Goal: Task Accomplishment & Management: Complete application form

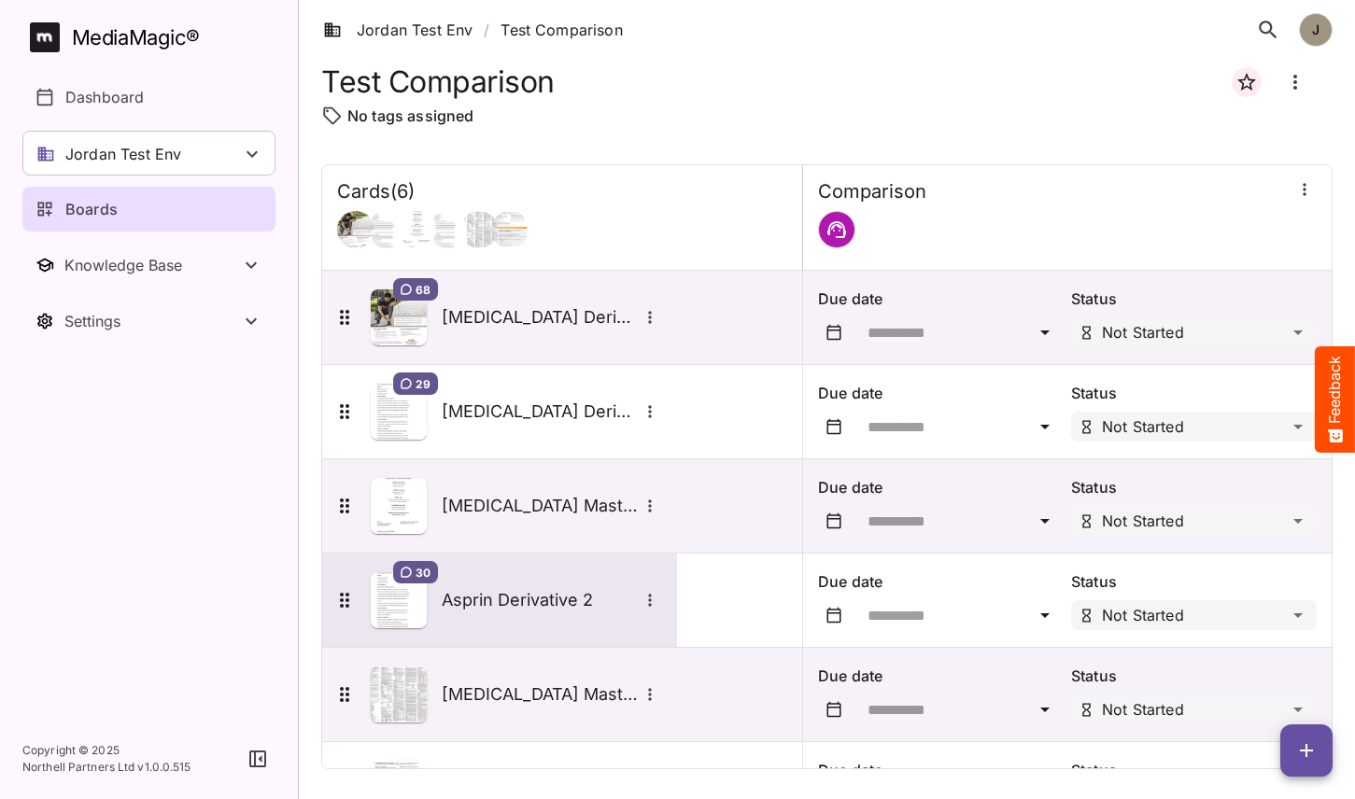
scroll to position [83, 0]
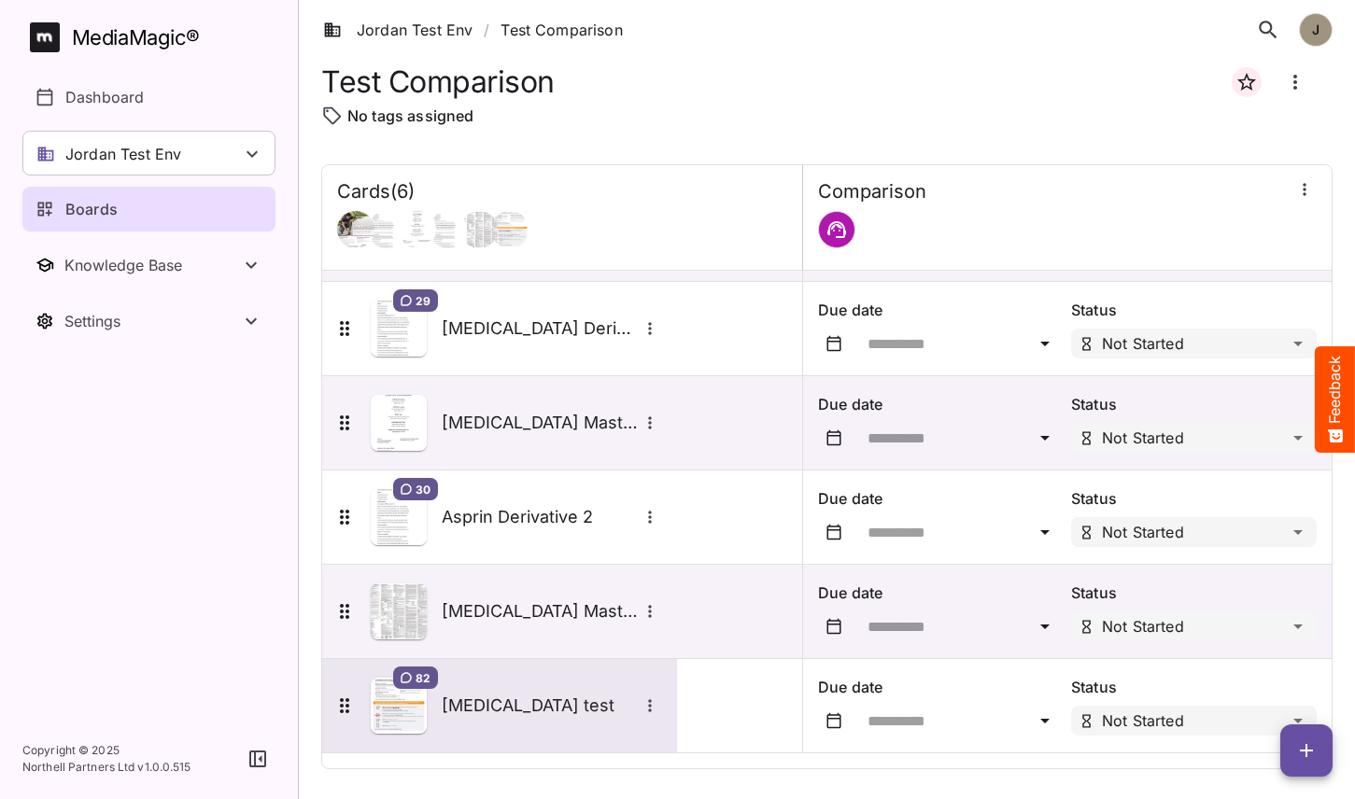
click at [446, 731] on div "82 [MEDICAL_DATA] test" at bounding box center [497, 706] width 329 height 56
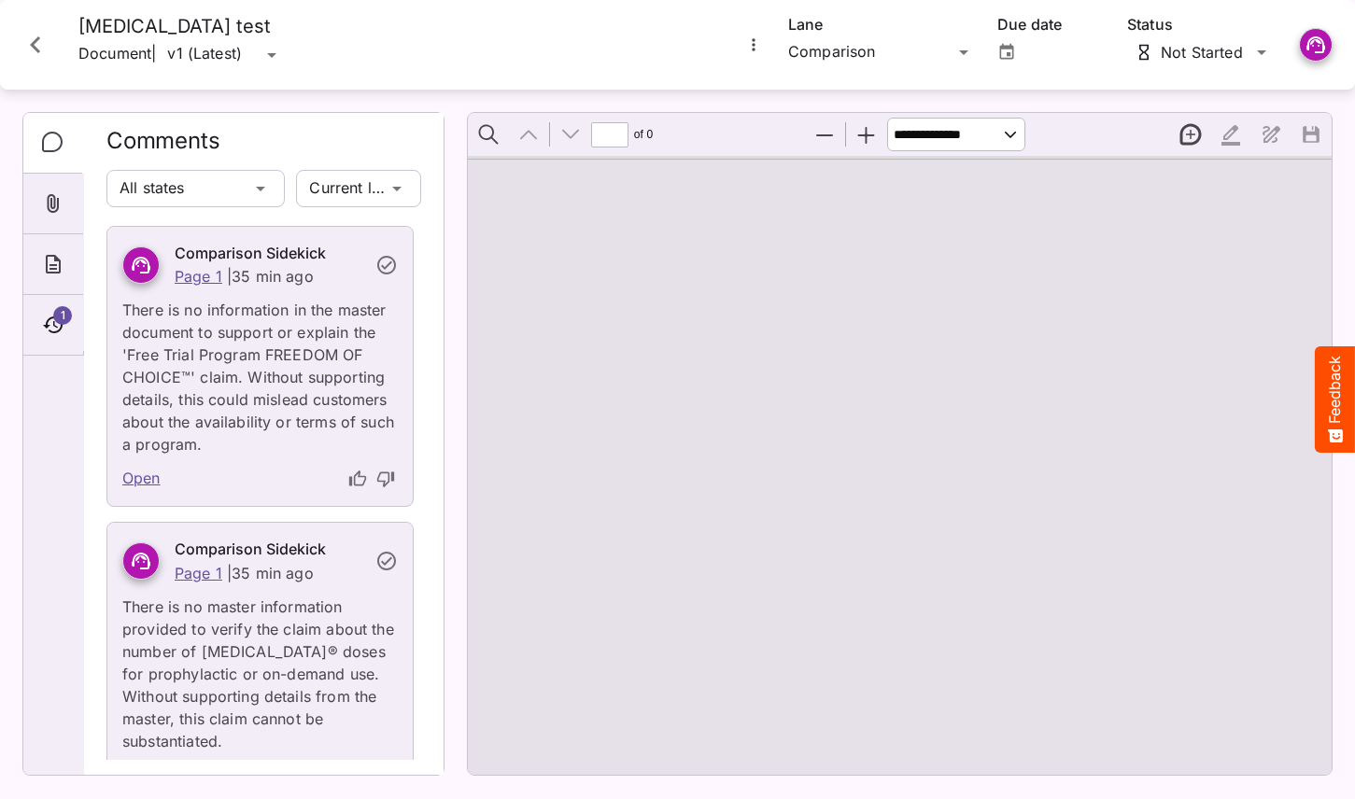
type input "*"
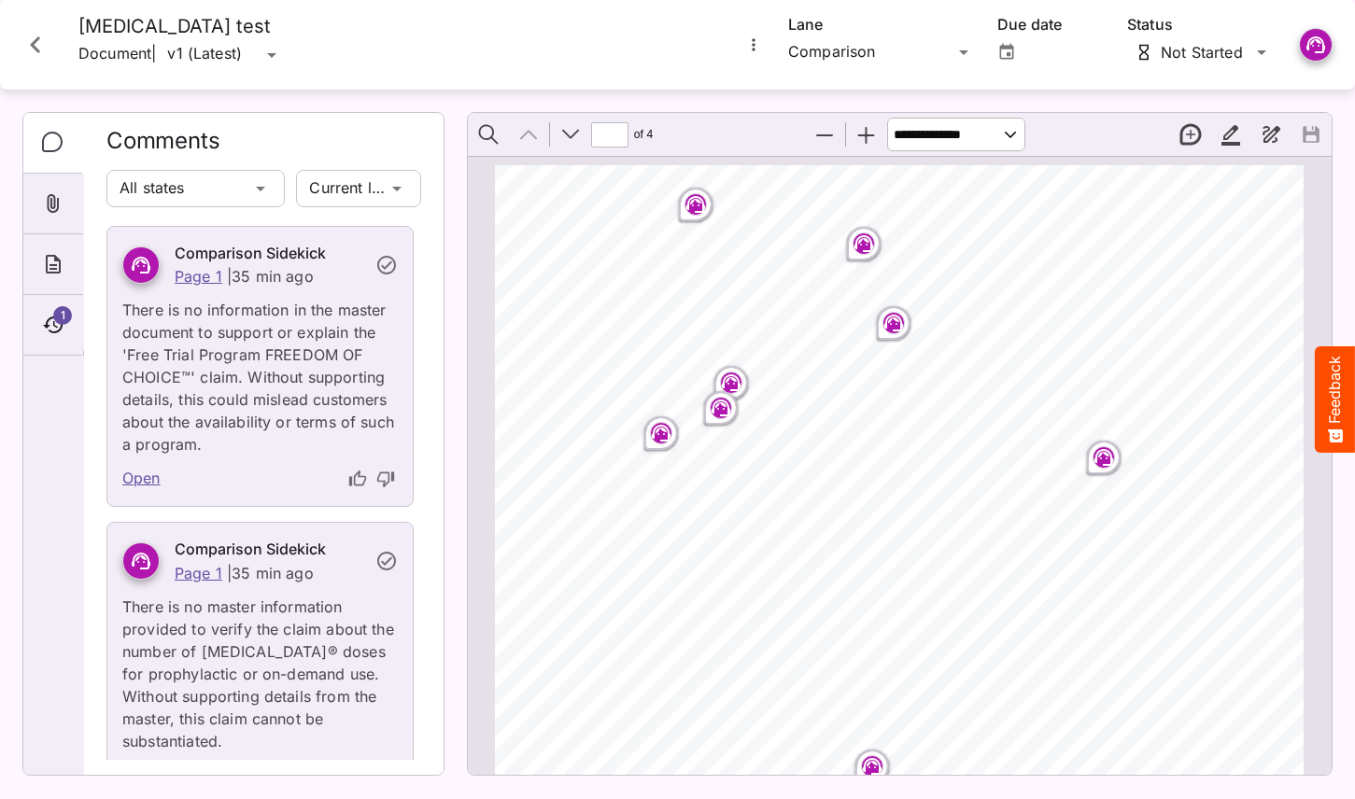
scroll to position [0, 2]
click at [697, 206] on rect "Page ⁨1⁩" at bounding box center [694, 204] width 22 height 22
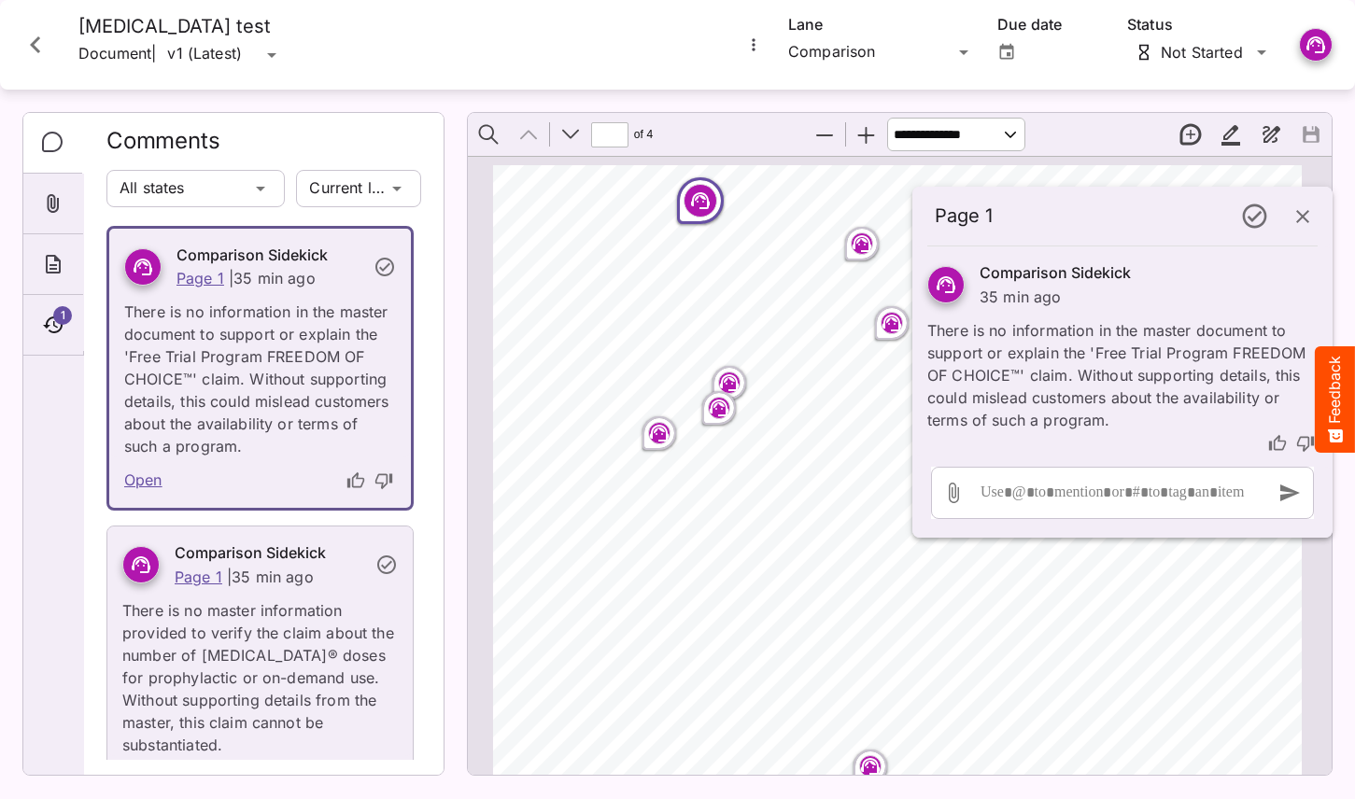
click at [1310, 221] on icon "button" at bounding box center [1303, 216] width 22 height 22
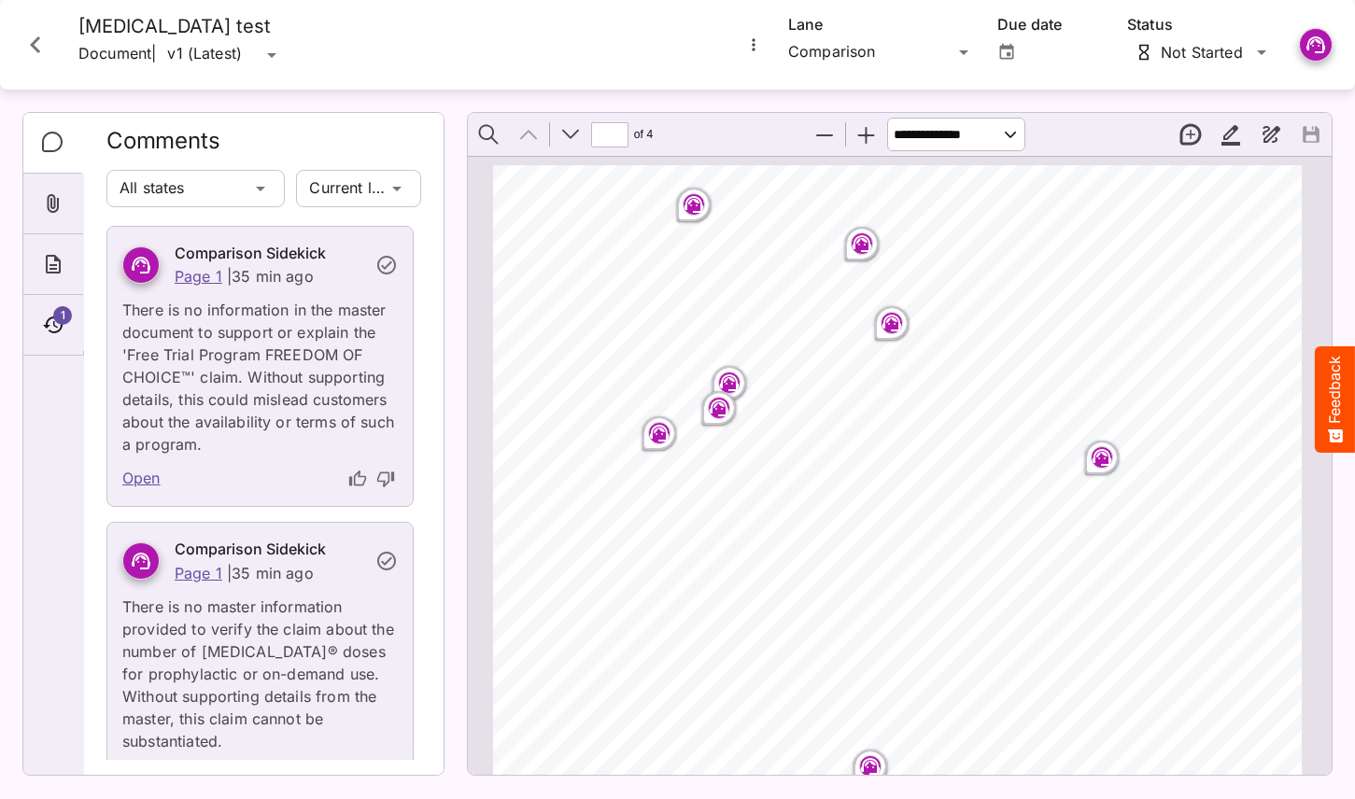
click at [34, 26] on button "Close card" at bounding box center [35, 45] width 56 height 56
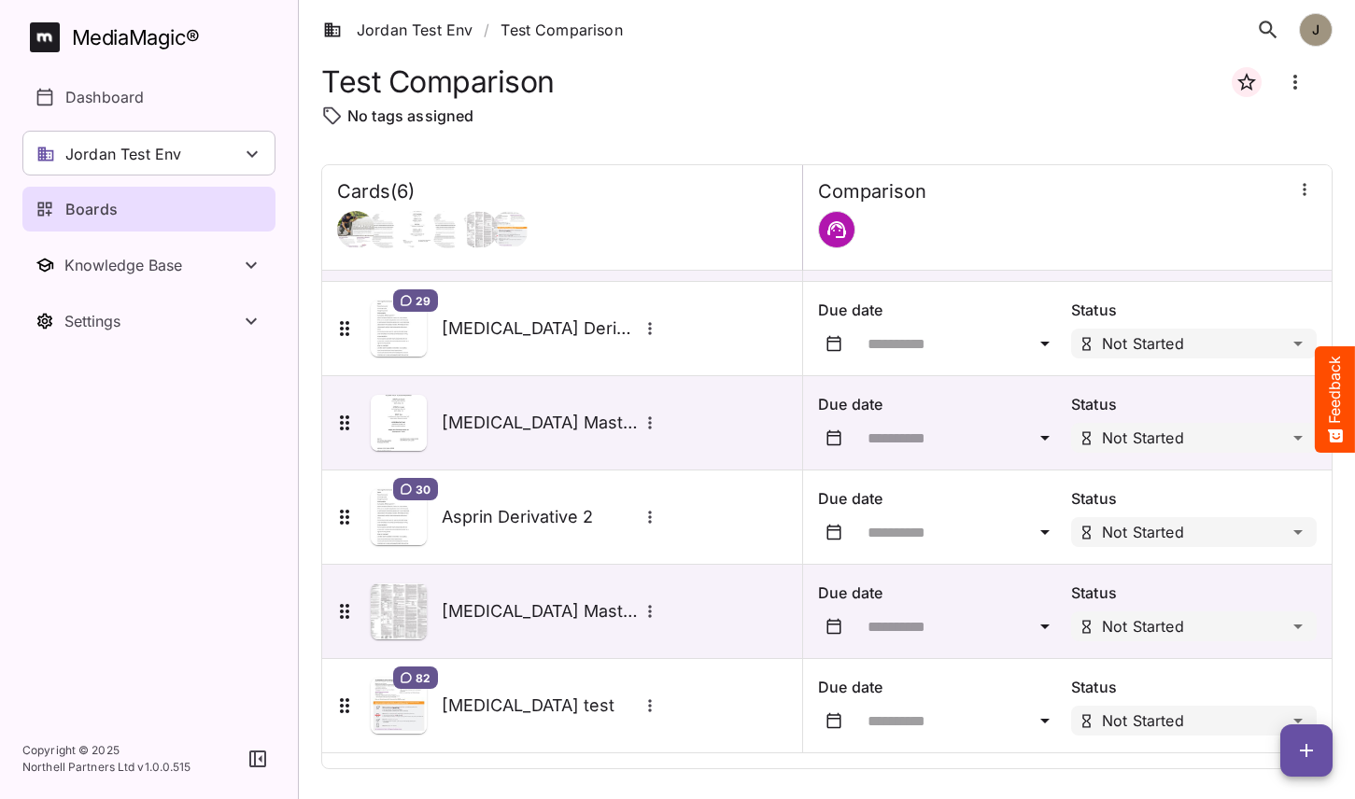
click at [1307, 765] on button "button" at bounding box center [1306, 751] width 52 height 52
click at [1294, 626] on p "Add new card" at bounding box center [1259, 631] width 101 height 22
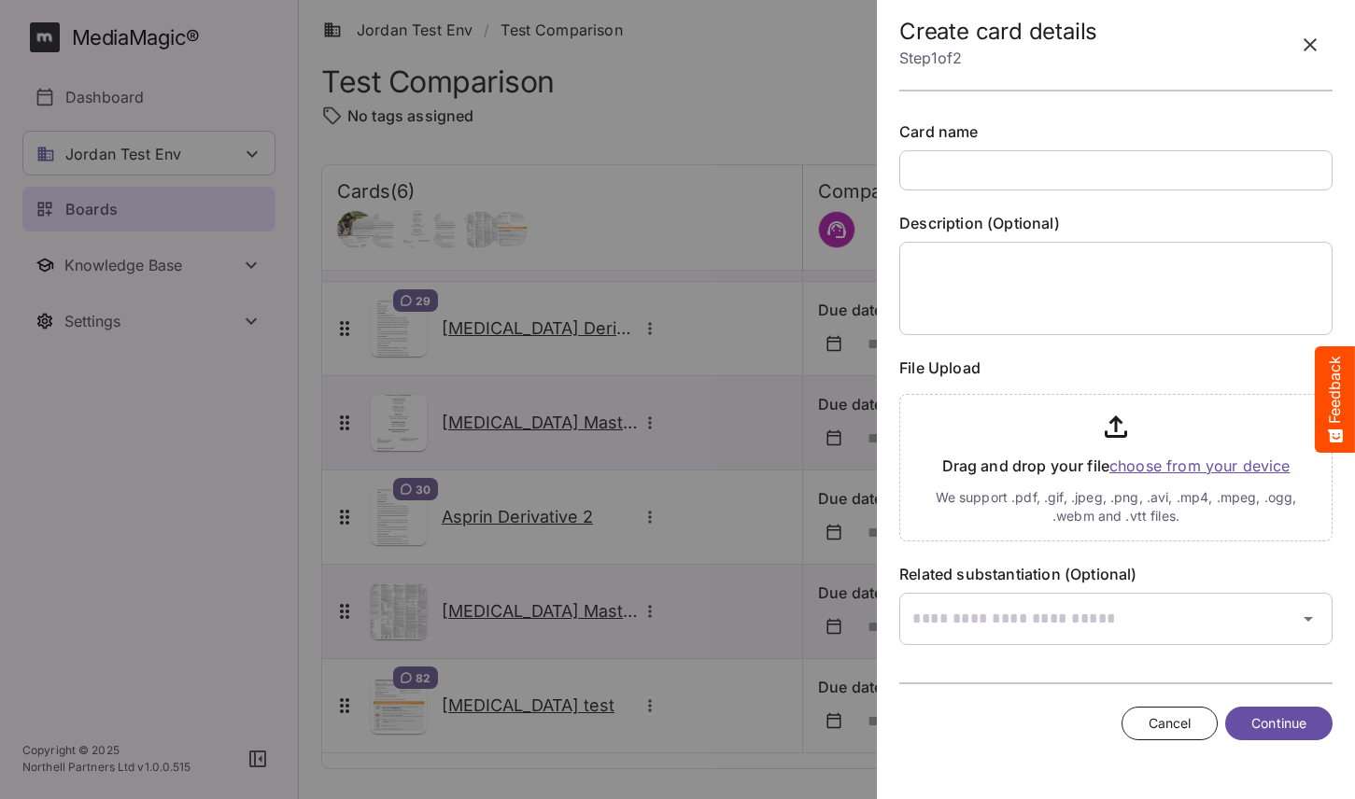
type input "*"
type input "**********"
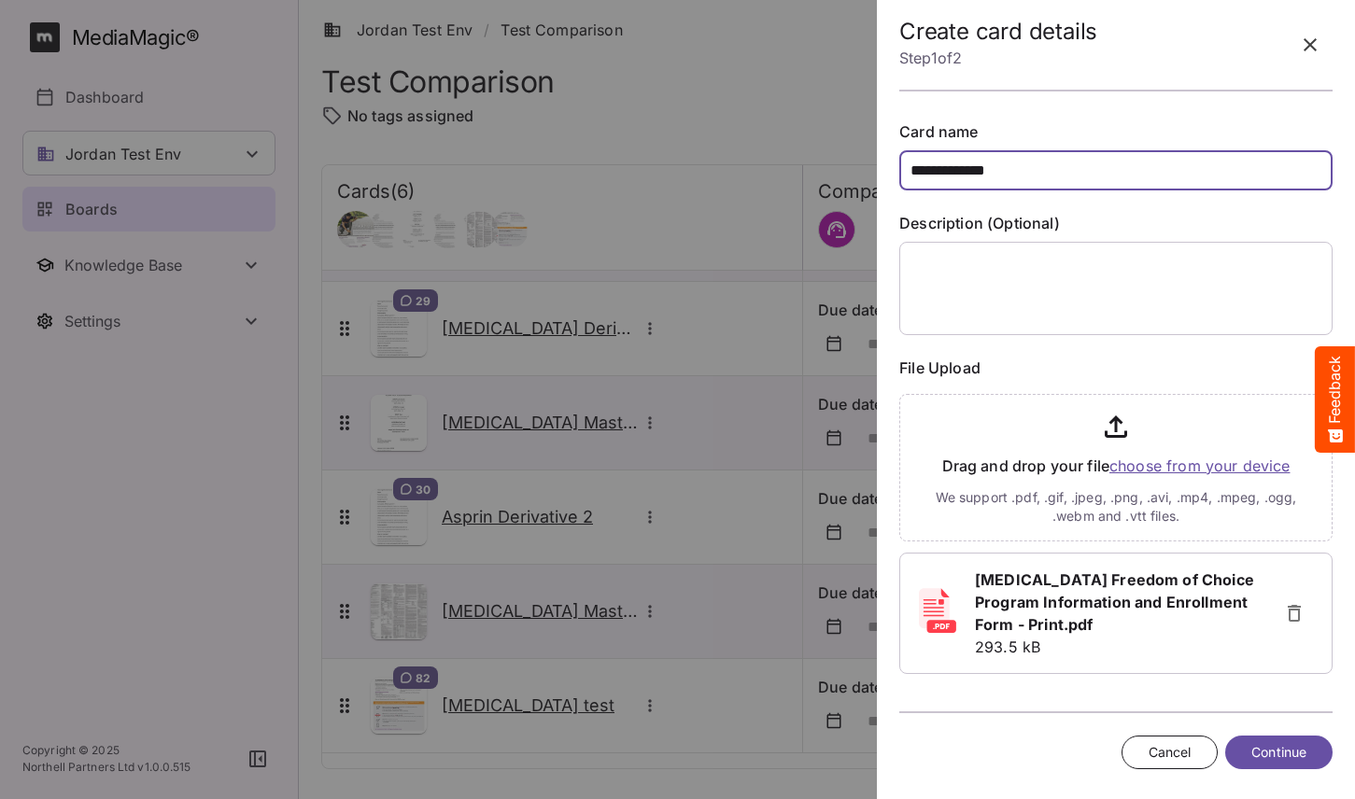
scroll to position [105, 0]
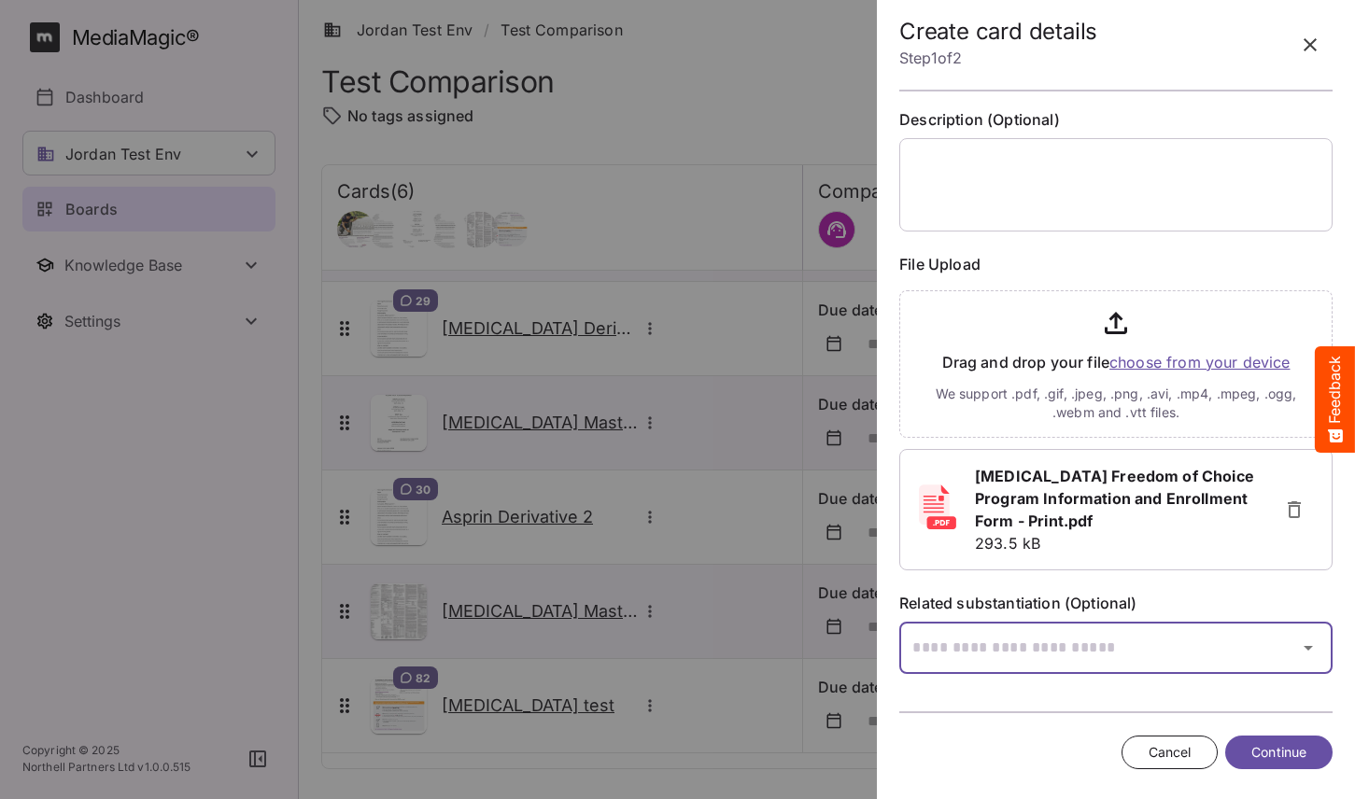
click at [1025, 622] on input "text" at bounding box center [1092, 648] width 387 height 52
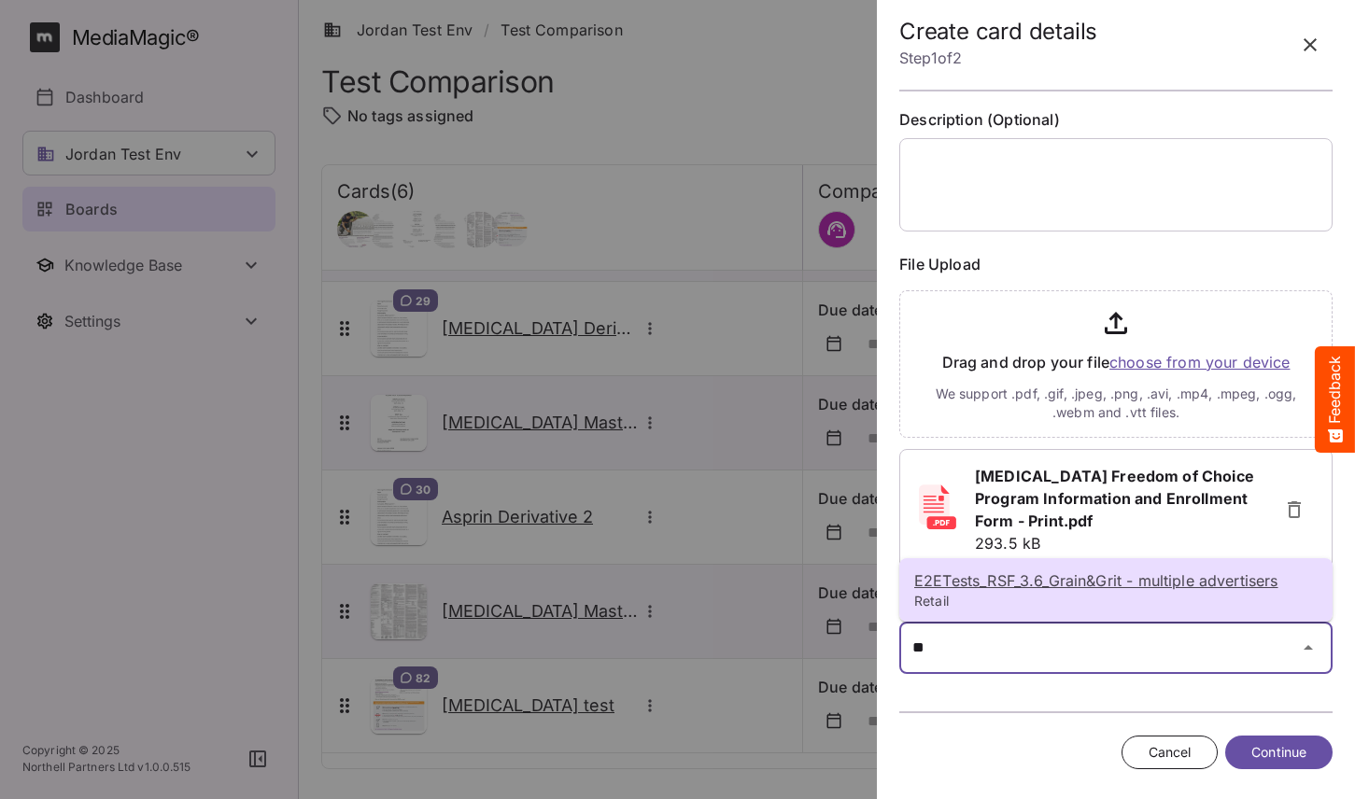
type input "*"
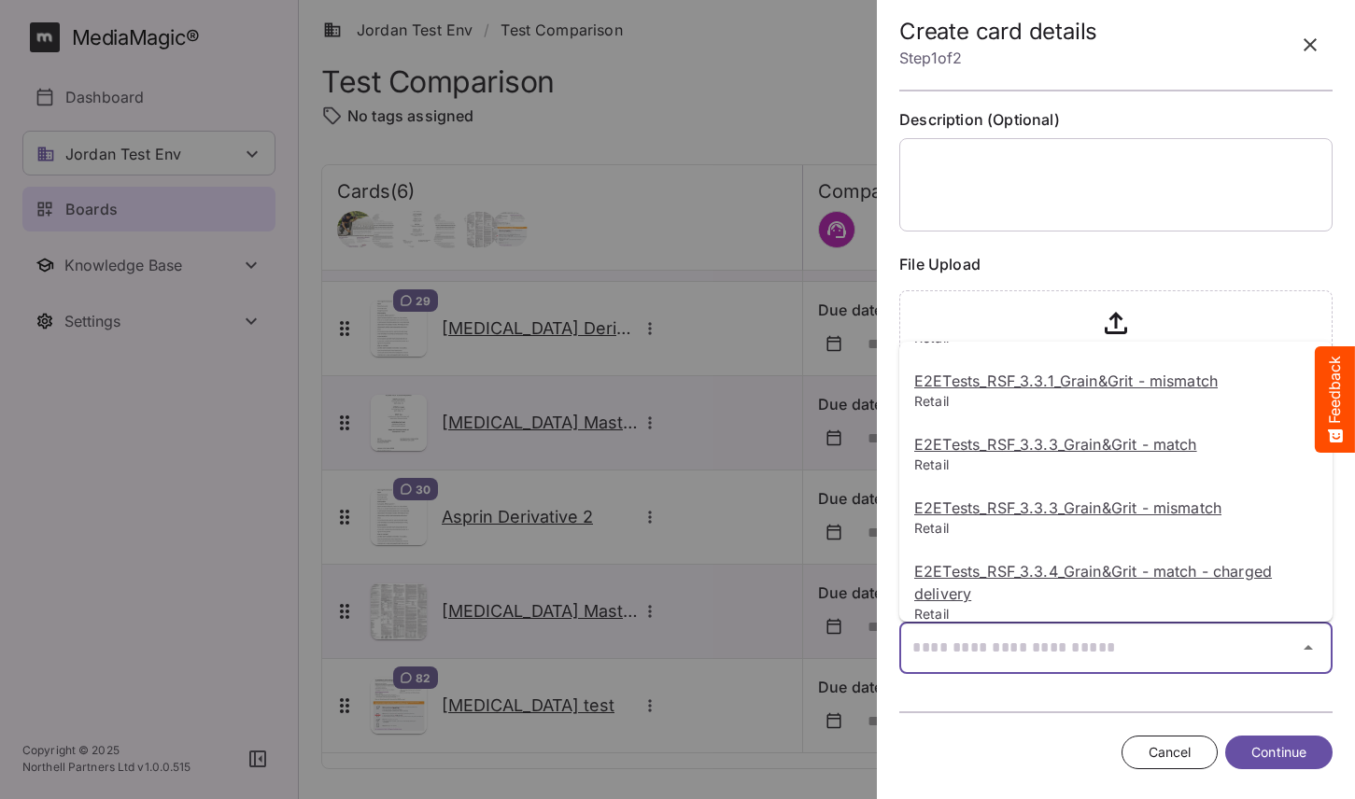
scroll to position [1436, 0]
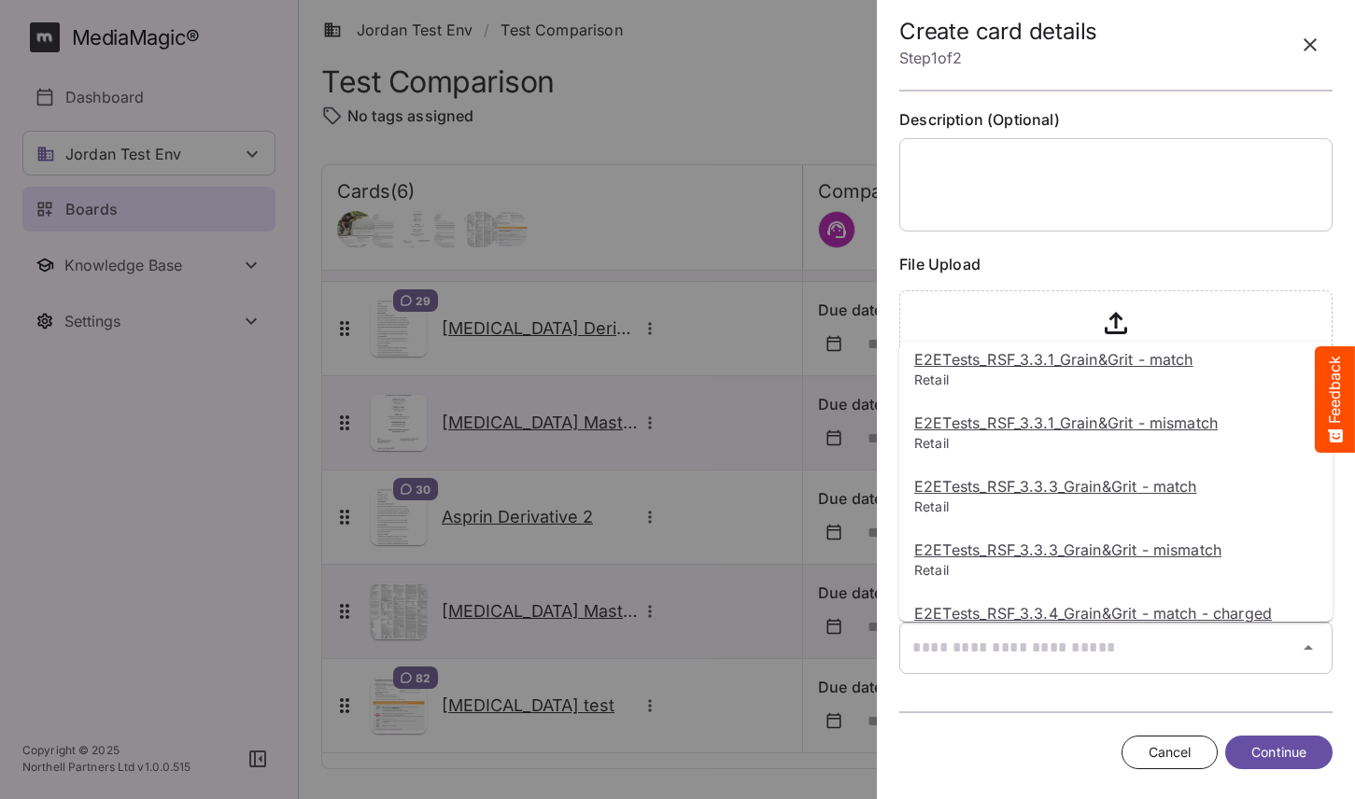
click at [1104, 279] on div at bounding box center [677, 399] width 1355 height 799
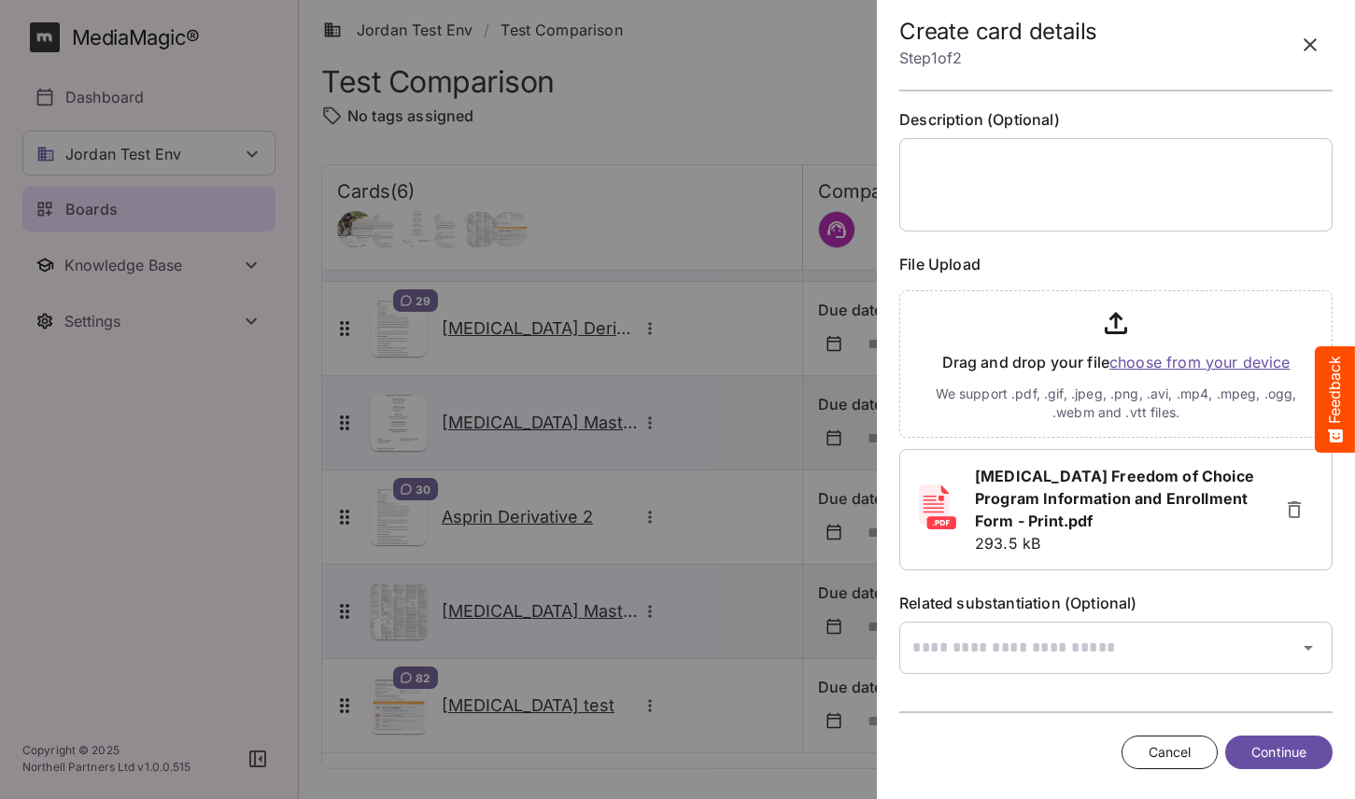
click at [1271, 761] on span "Continue" at bounding box center [1279, 753] width 55 height 23
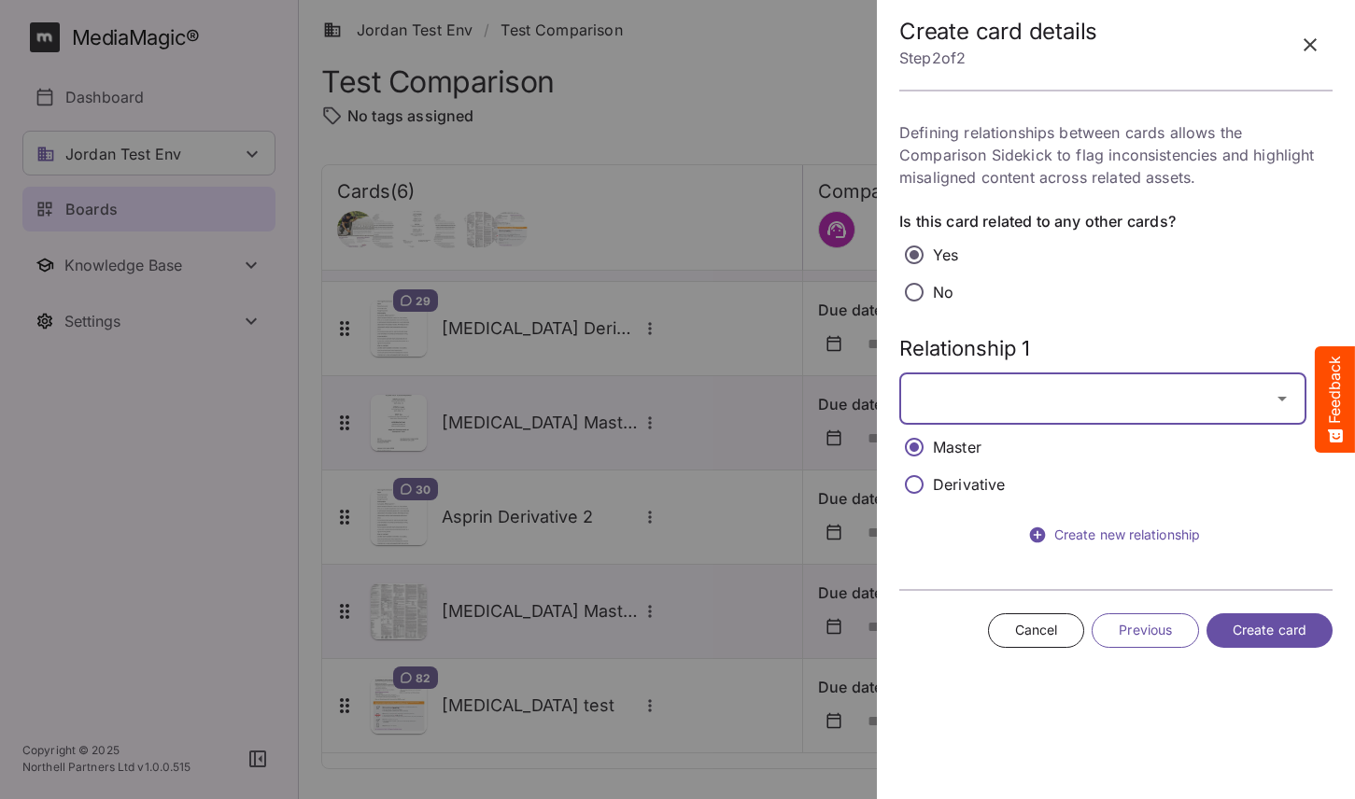
click at [1025, 393] on div "Jordan Test Env / Test Comparison J MediaMagic ® Dashboard Jordan Test Env BYOD…" at bounding box center [677, 395] width 1355 height 791
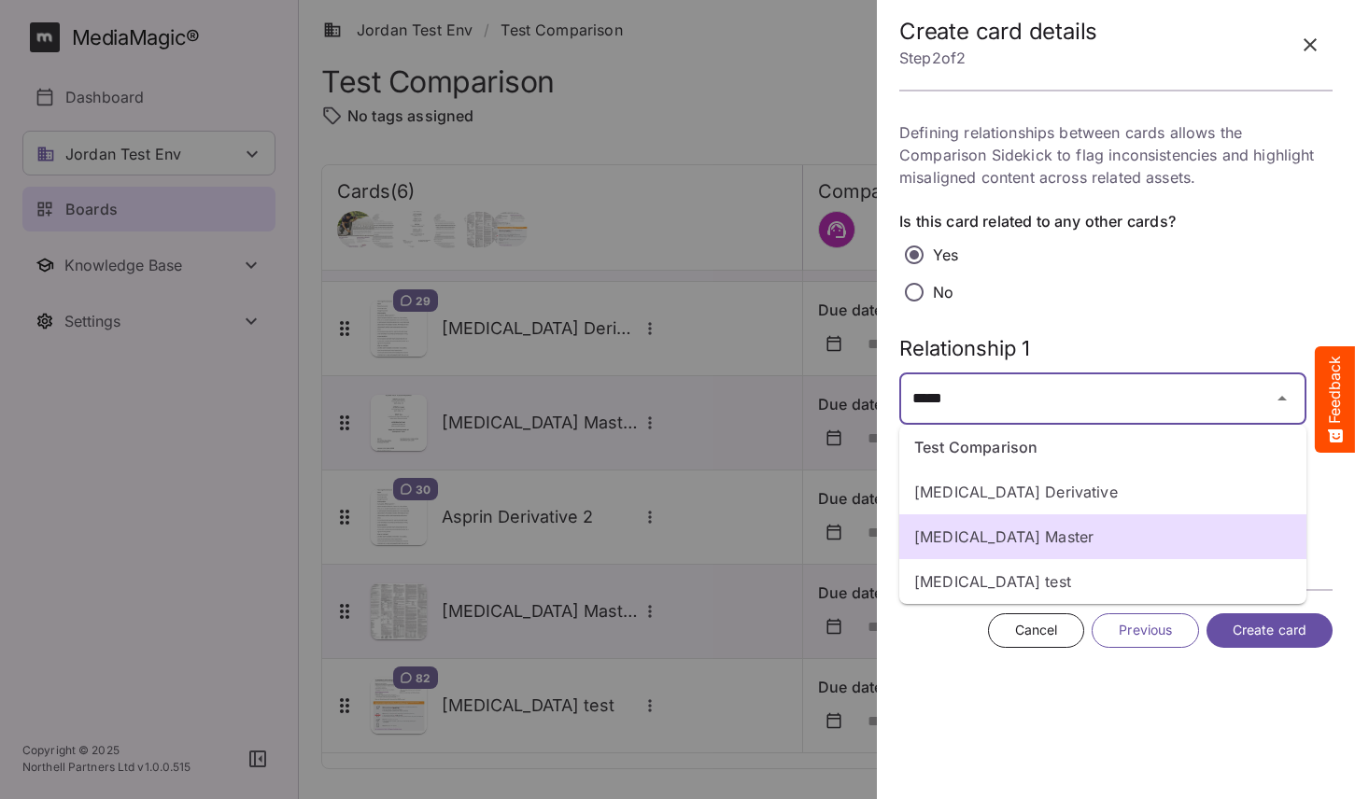
type input "**********"
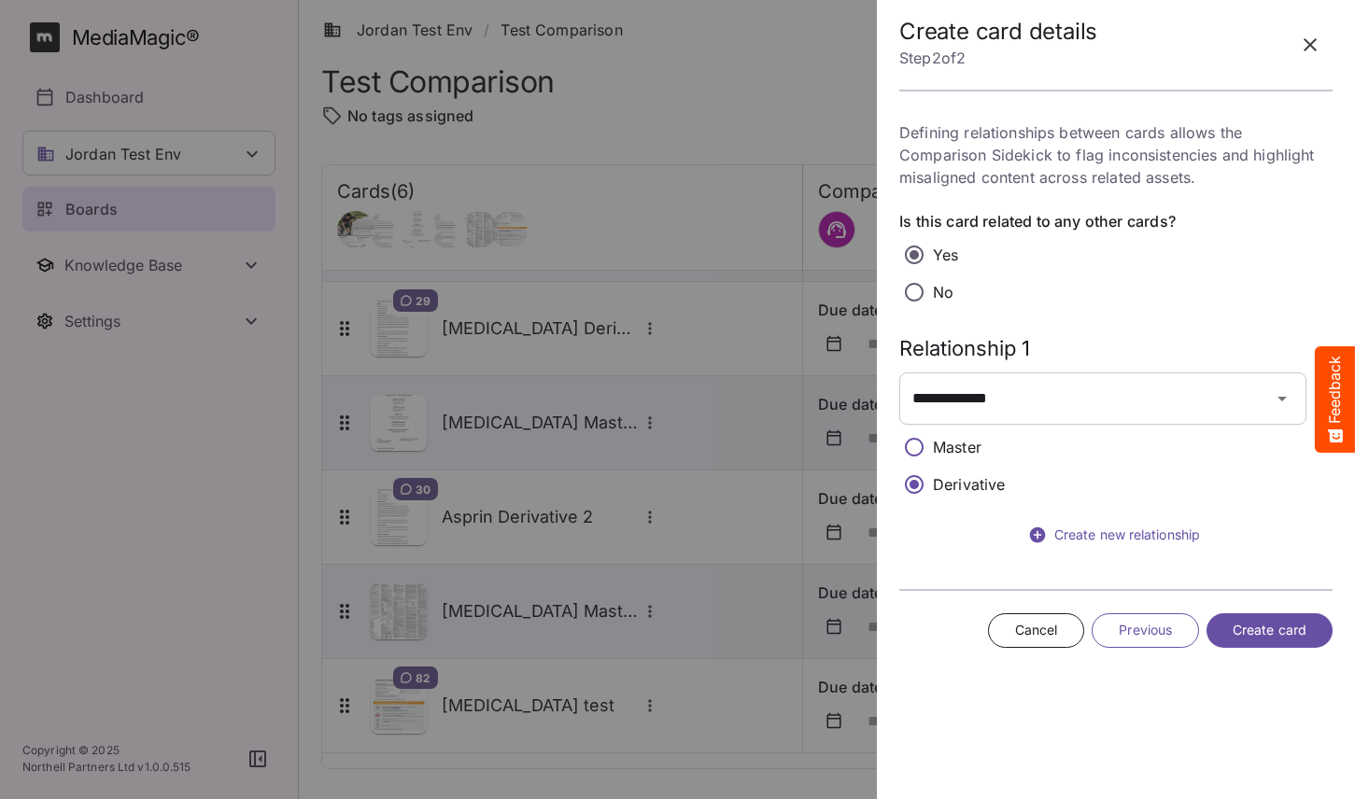
click at [1268, 636] on span "Create card" at bounding box center [1270, 630] width 74 height 23
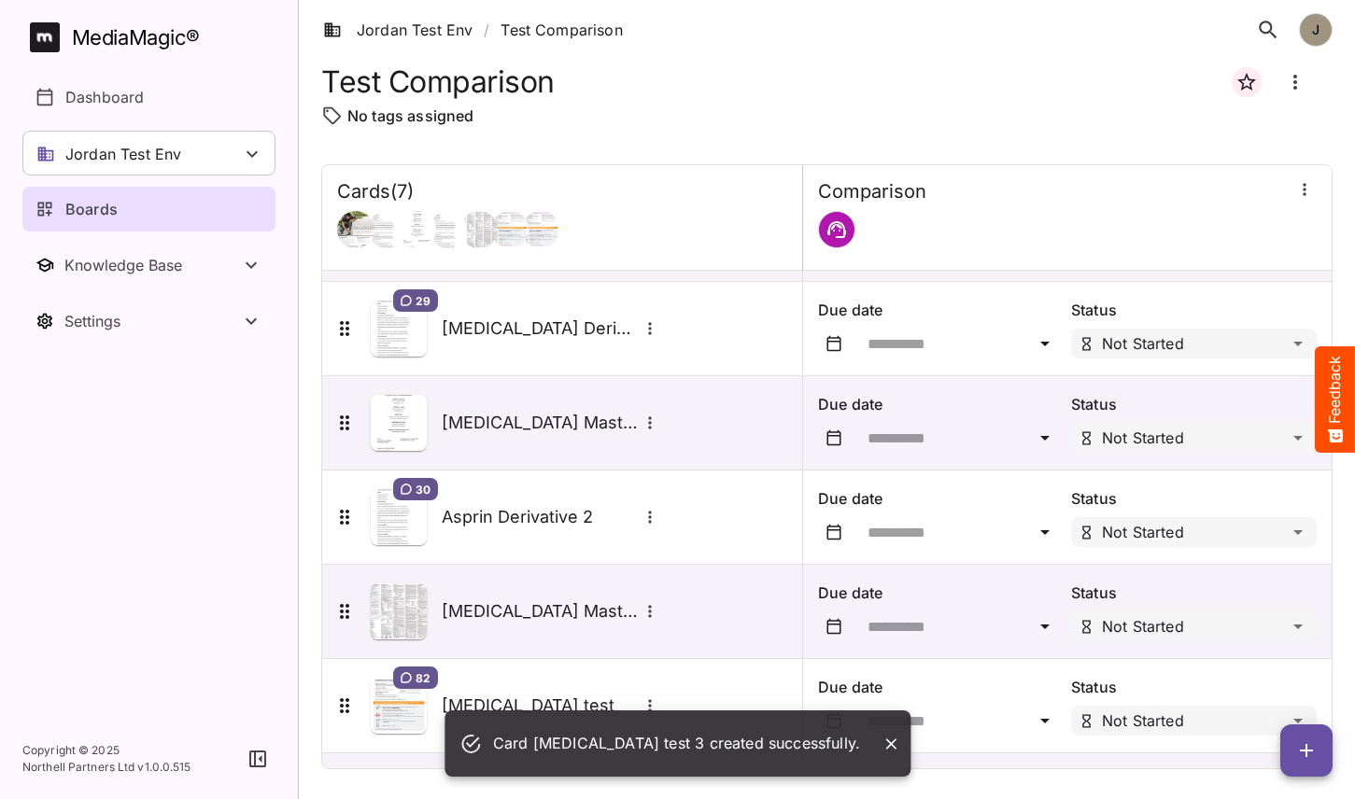
scroll to position [177, 0]
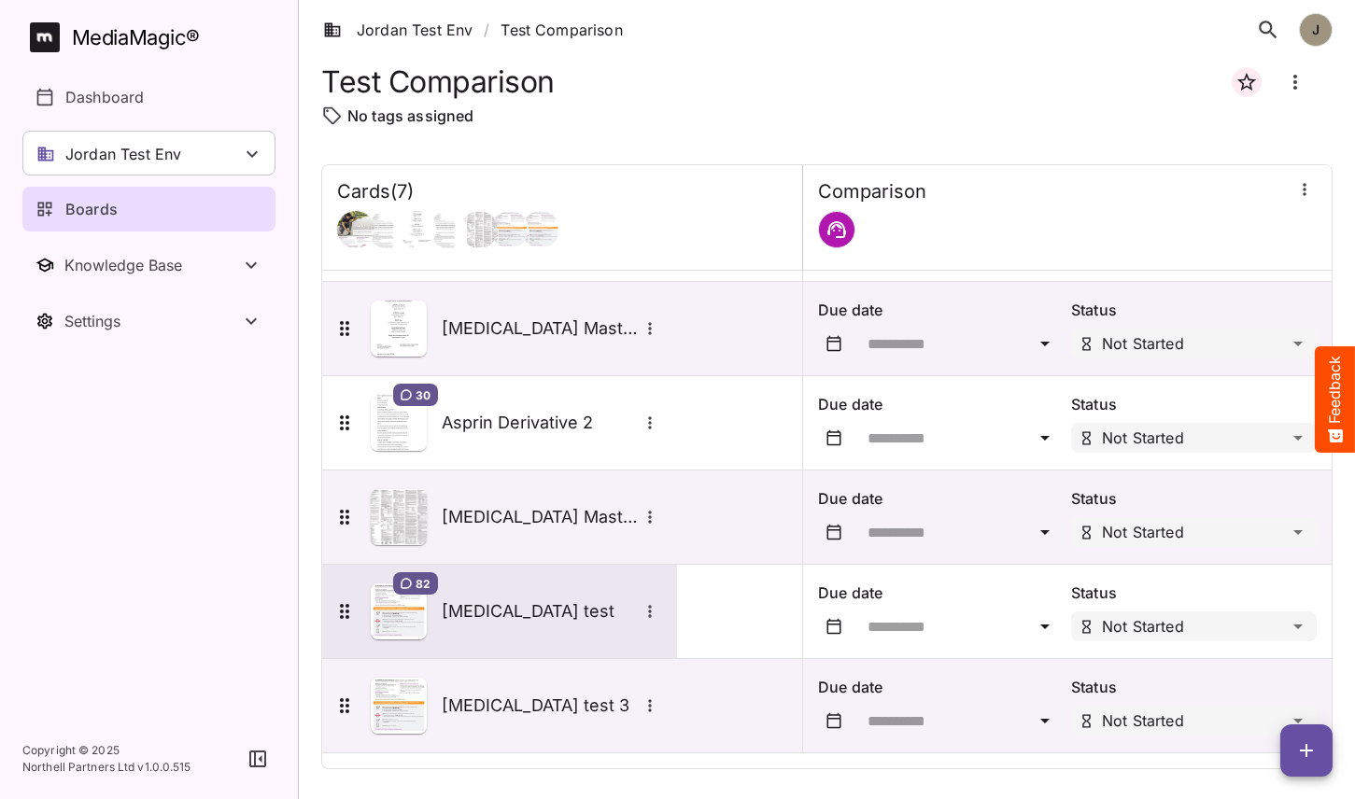
click at [516, 620] on h5 "[MEDICAL_DATA] test" at bounding box center [540, 612] width 196 height 22
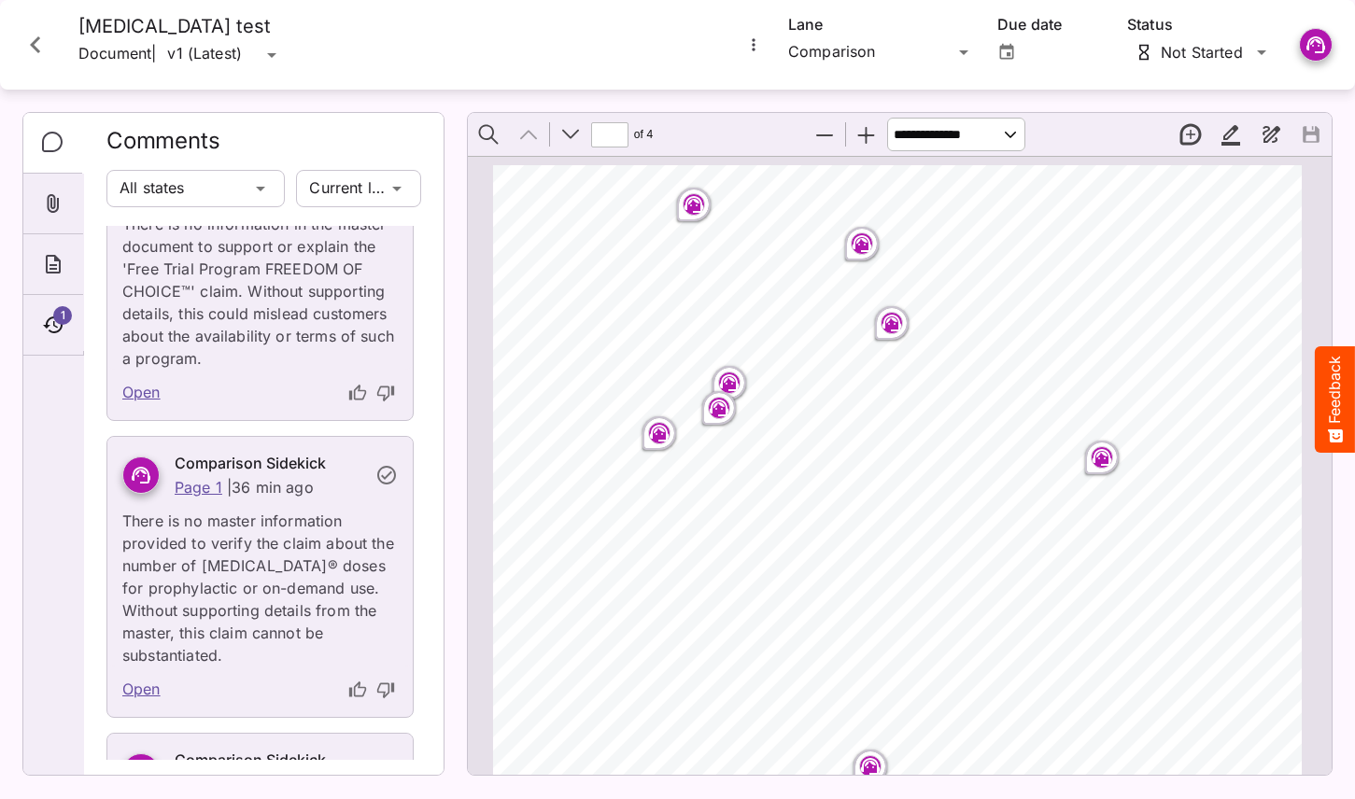
scroll to position [98, 0]
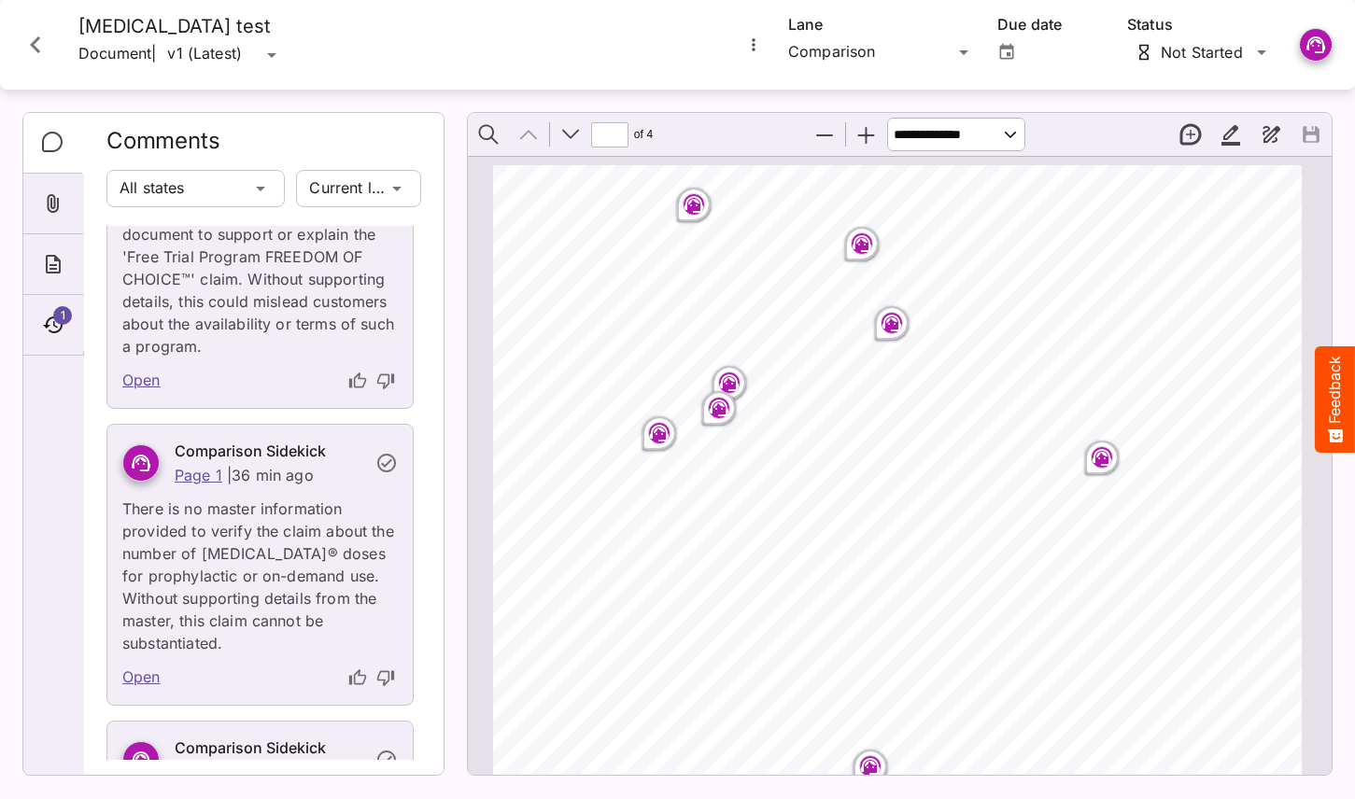
click at [657, 420] on div "Page ⁨1⁩" at bounding box center [659, 434] width 41 height 41
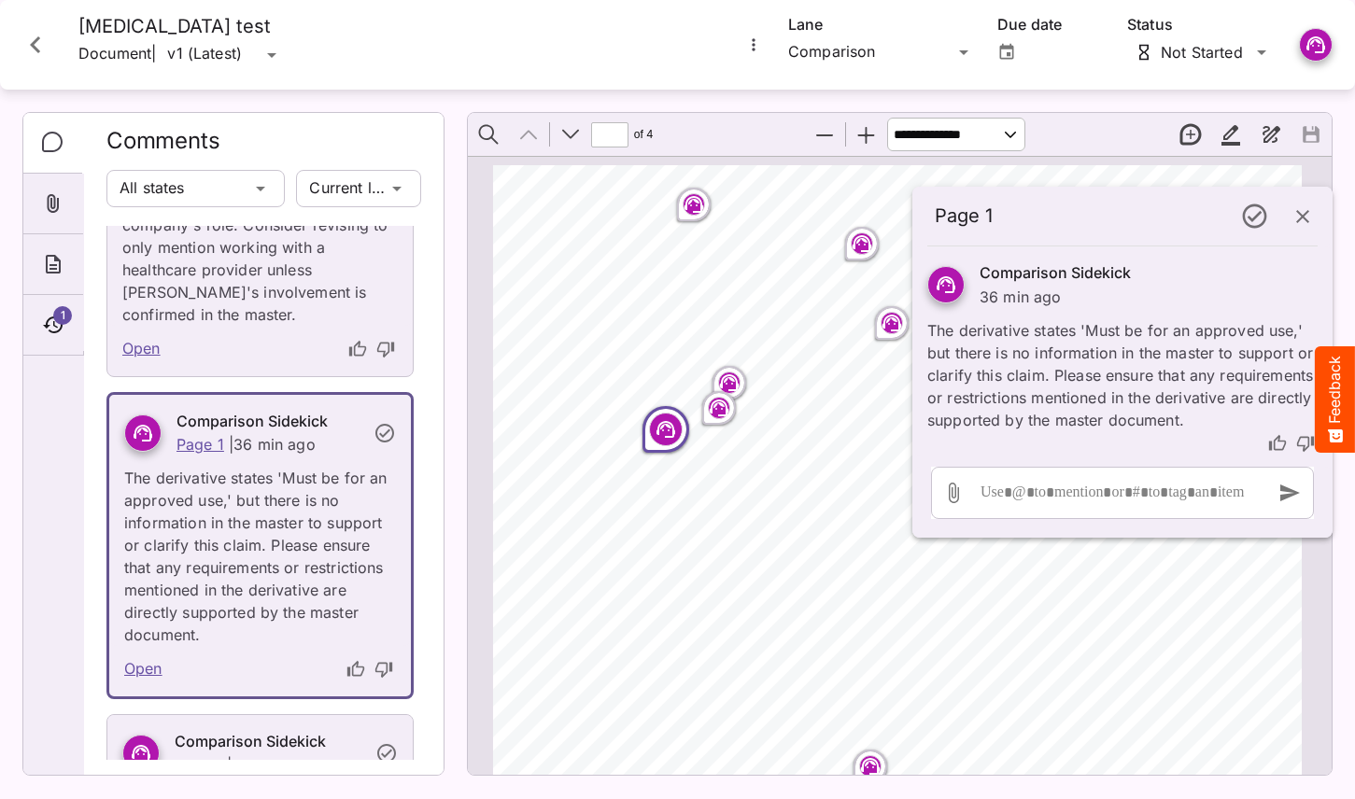
scroll to position [1412, 0]
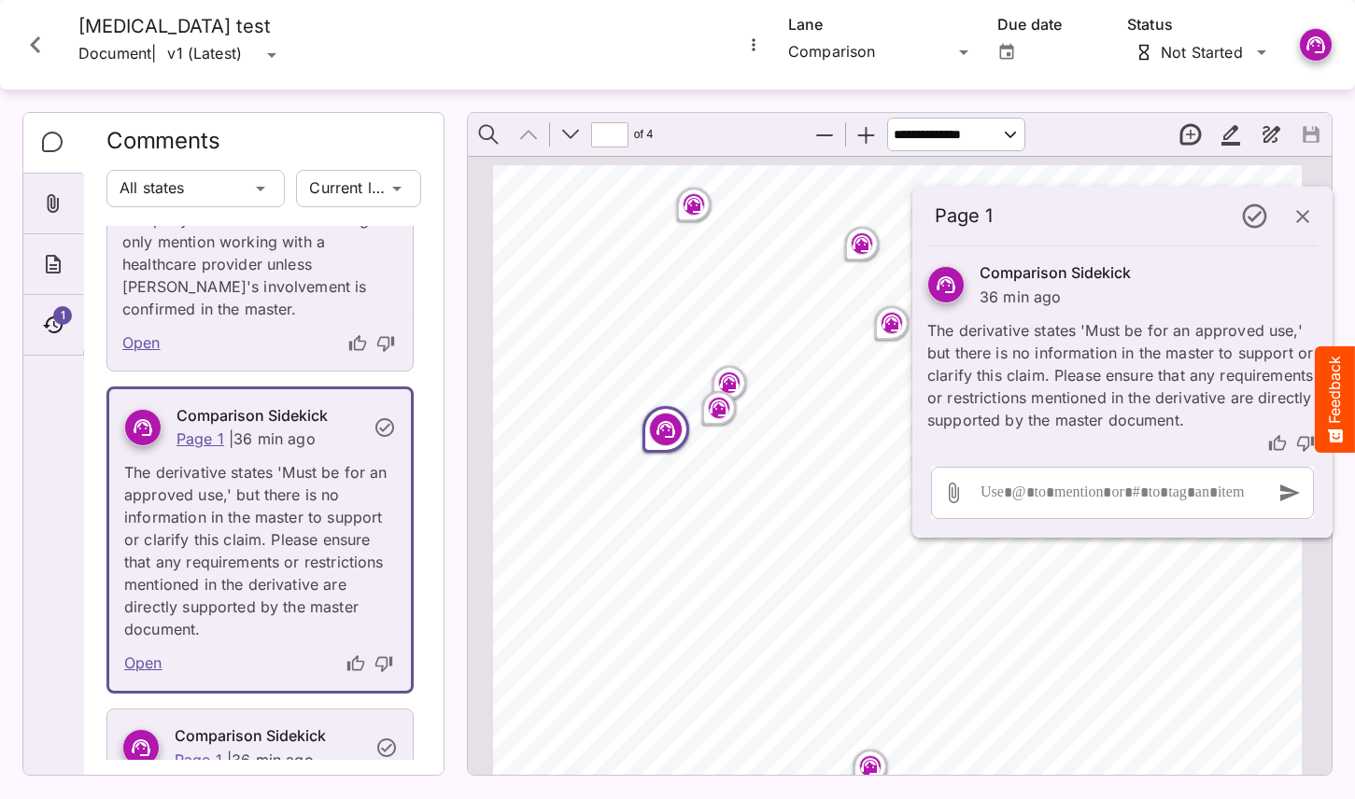
click at [1304, 215] on icon "button" at bounding box center [1302, 216] width 13 height 13
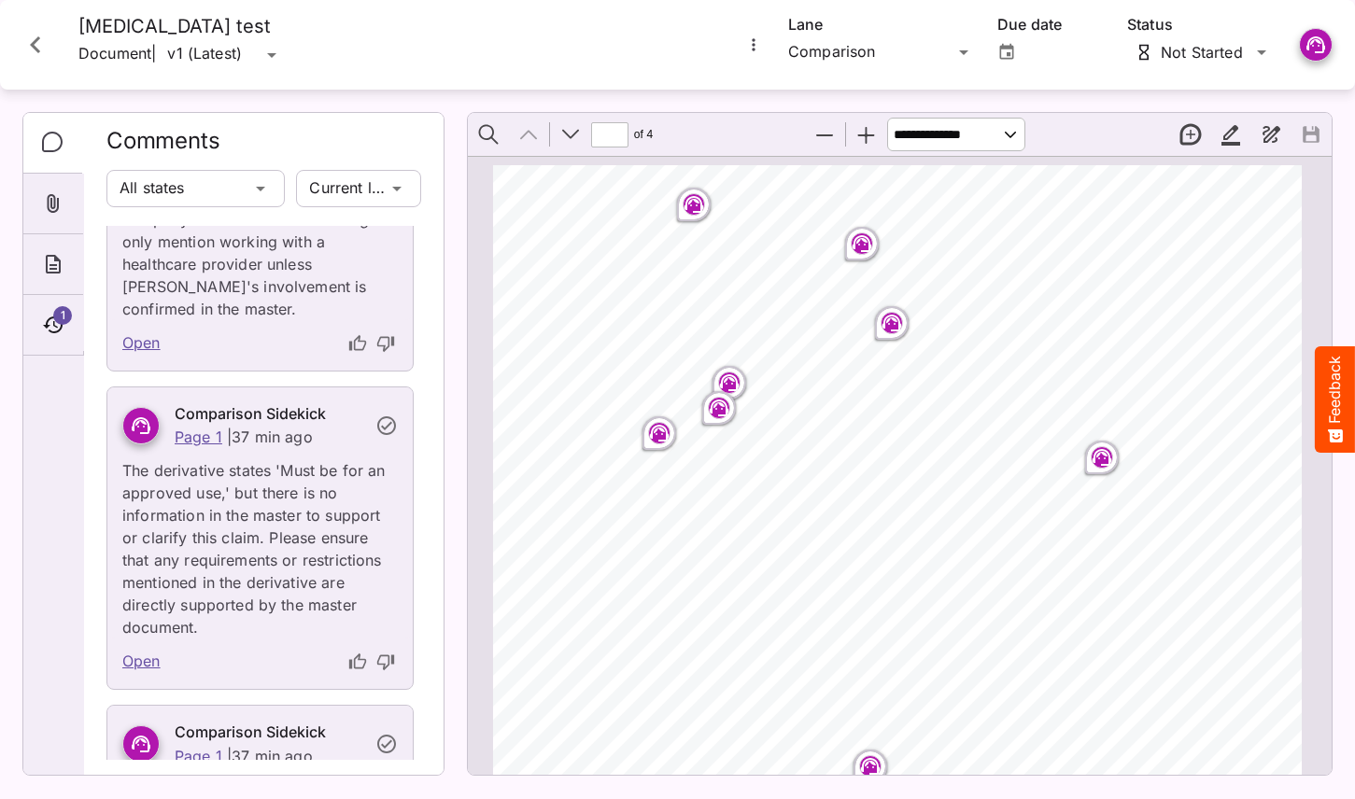
click at [1096, 468] on rect "Page ⁨1⁩" at bounding box center [1102, 457] width 22 height 22
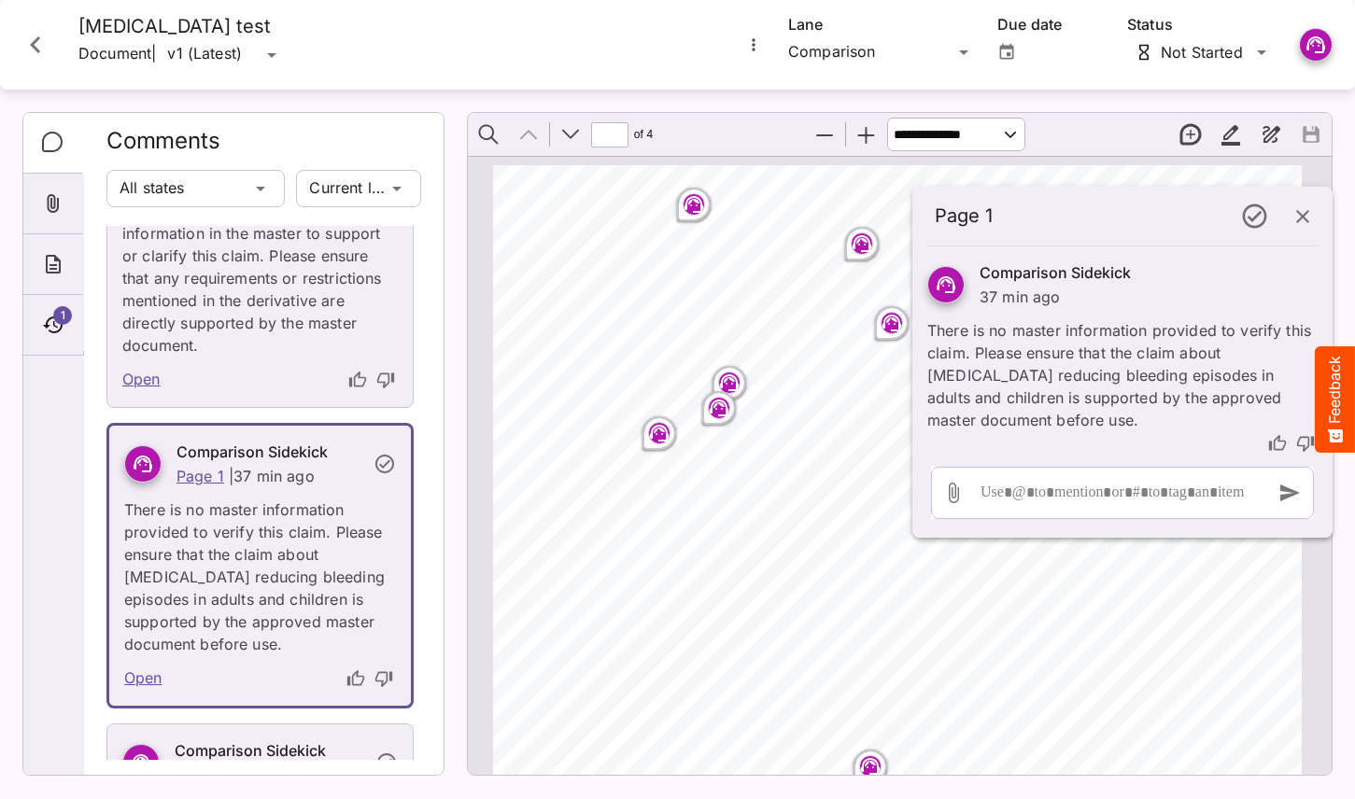
scroll to position [1720, 0]
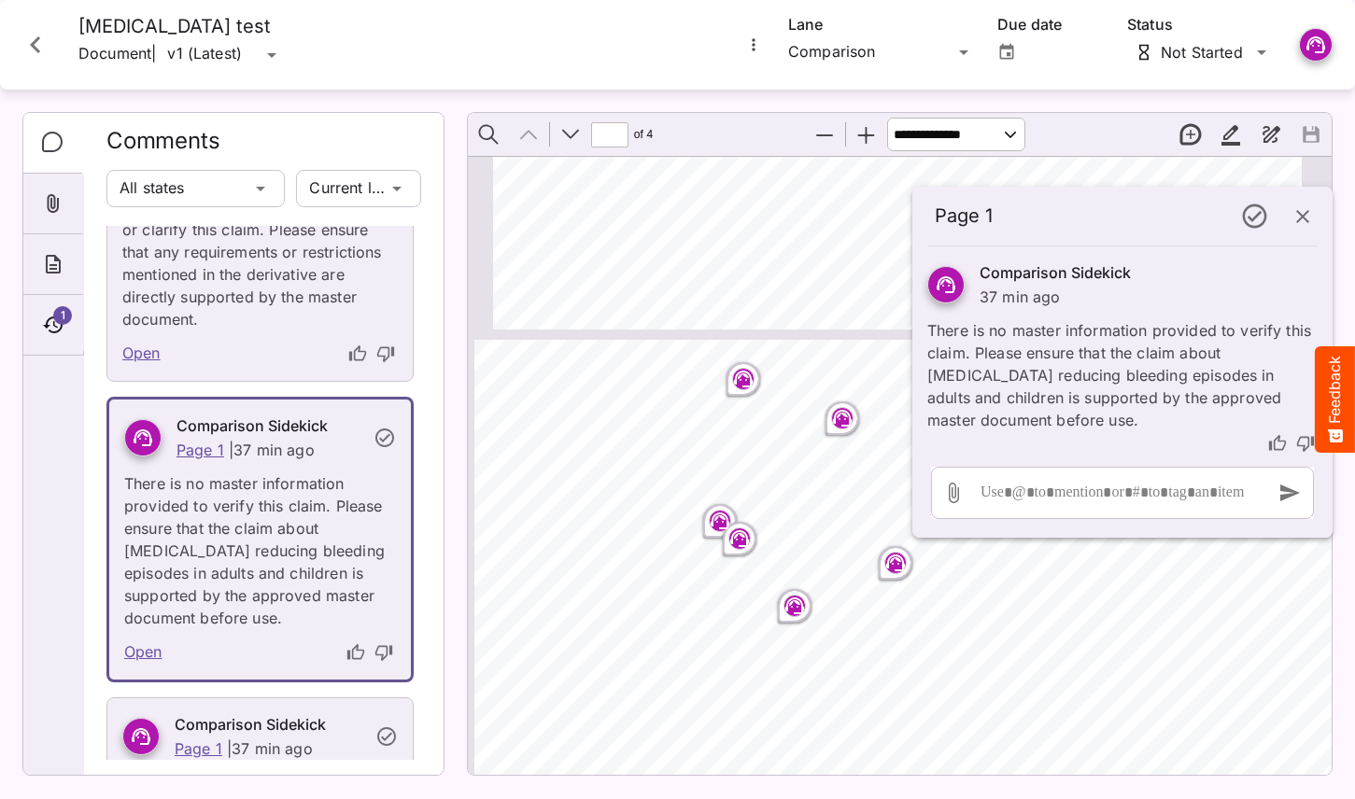
type input "*"
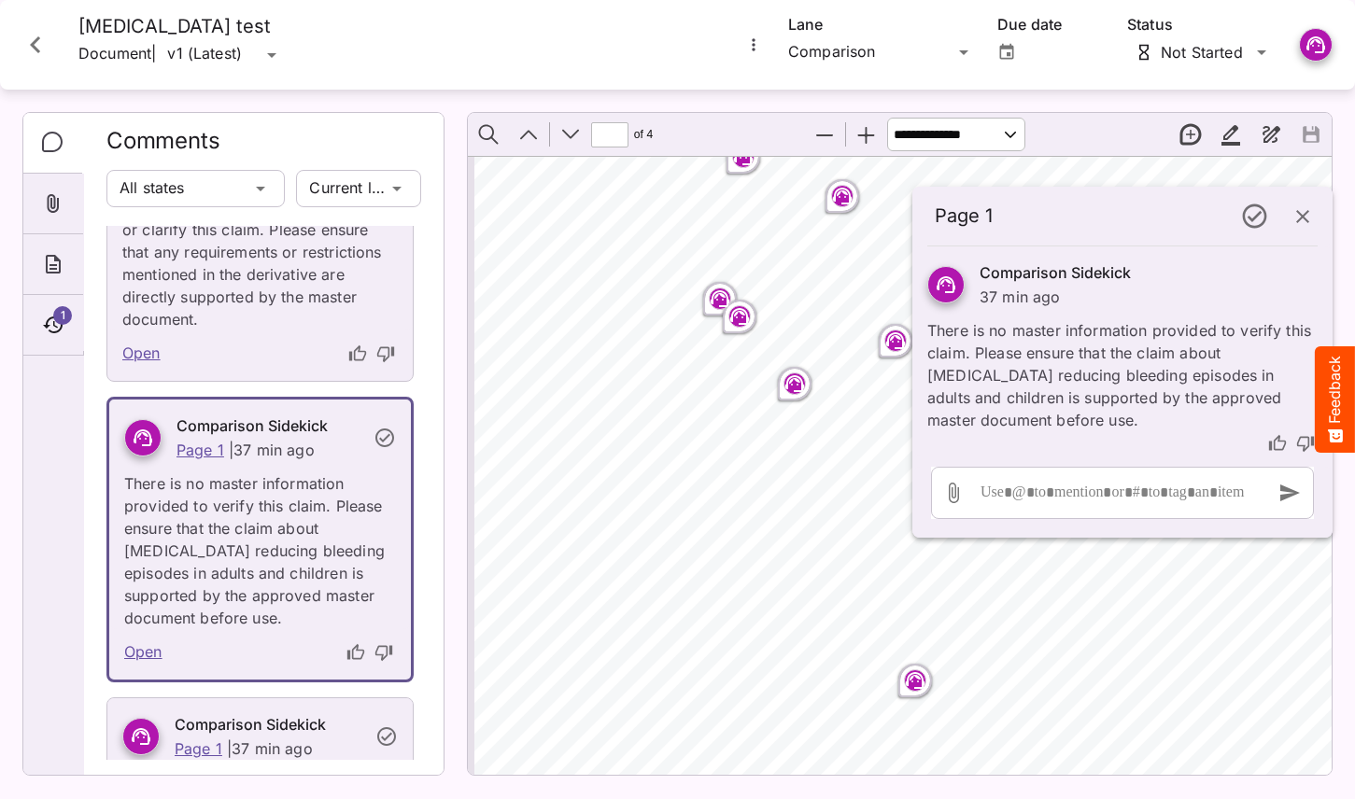
scroll to position [1117, 2]
click at [794, 373] on icon "Page ⁨2⁩" at bounding box center [794, 375] width 11 height 6
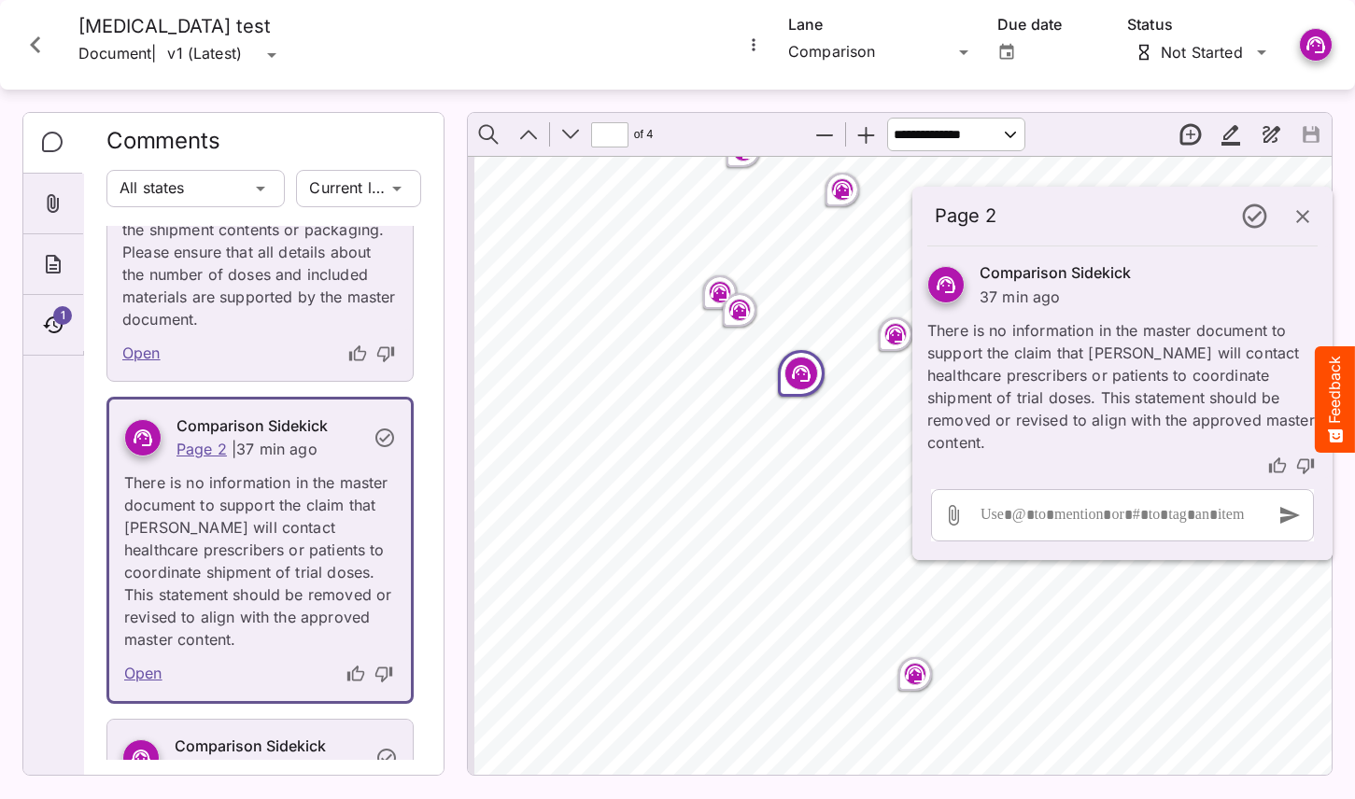
scroll to position [5021, 0]
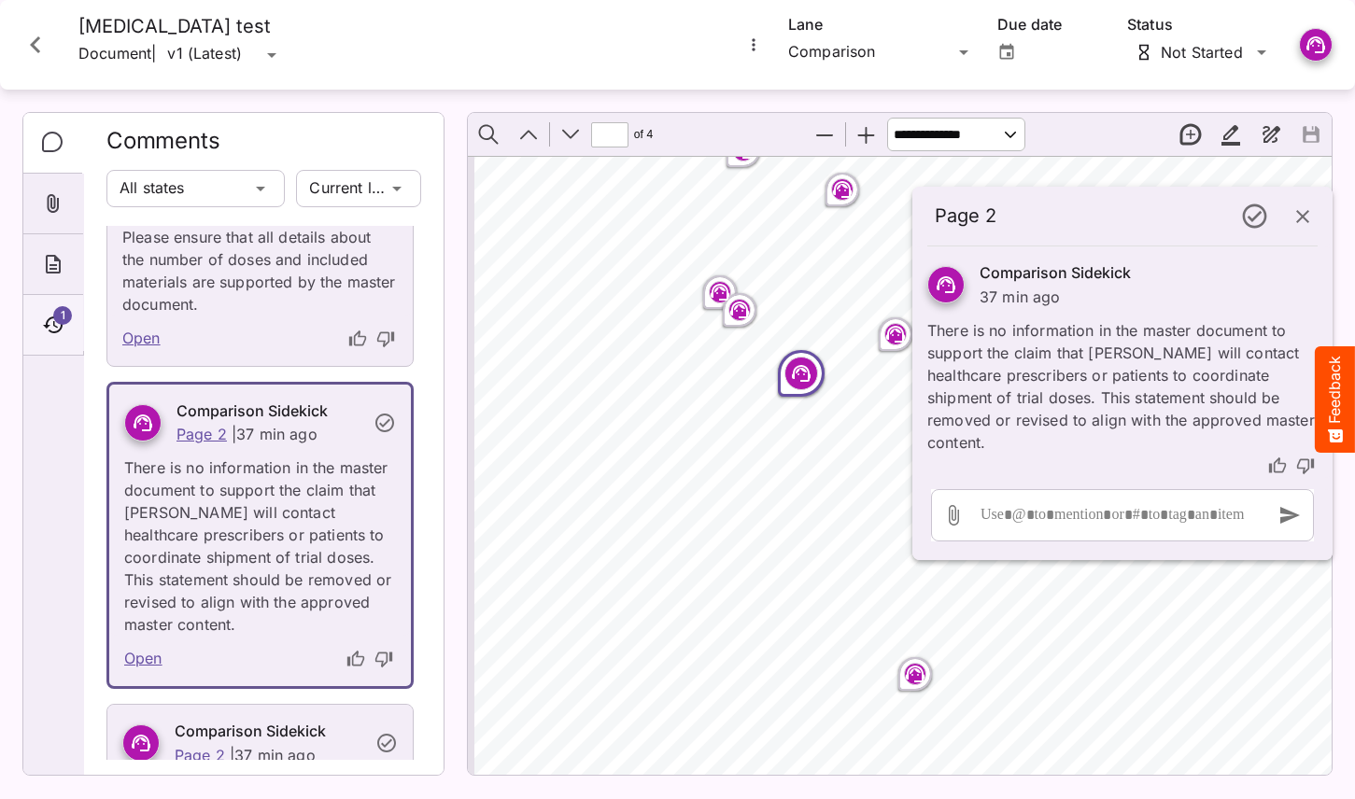
click at [48, 305] on div "1" at bounding box center [53, 325] width 60 height 61
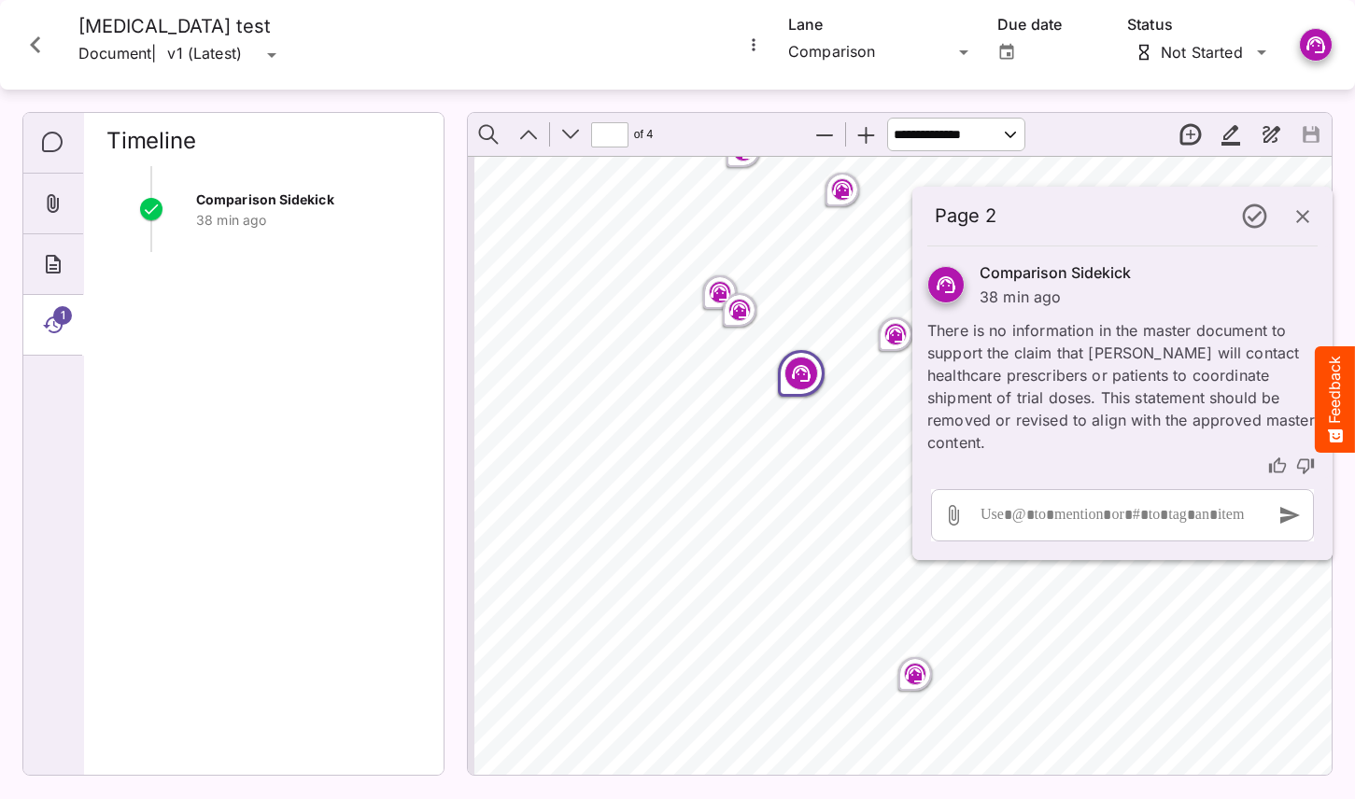
click at [26, 40] on icon "Close card" at bounding box center [36, 45] width 34 height 34
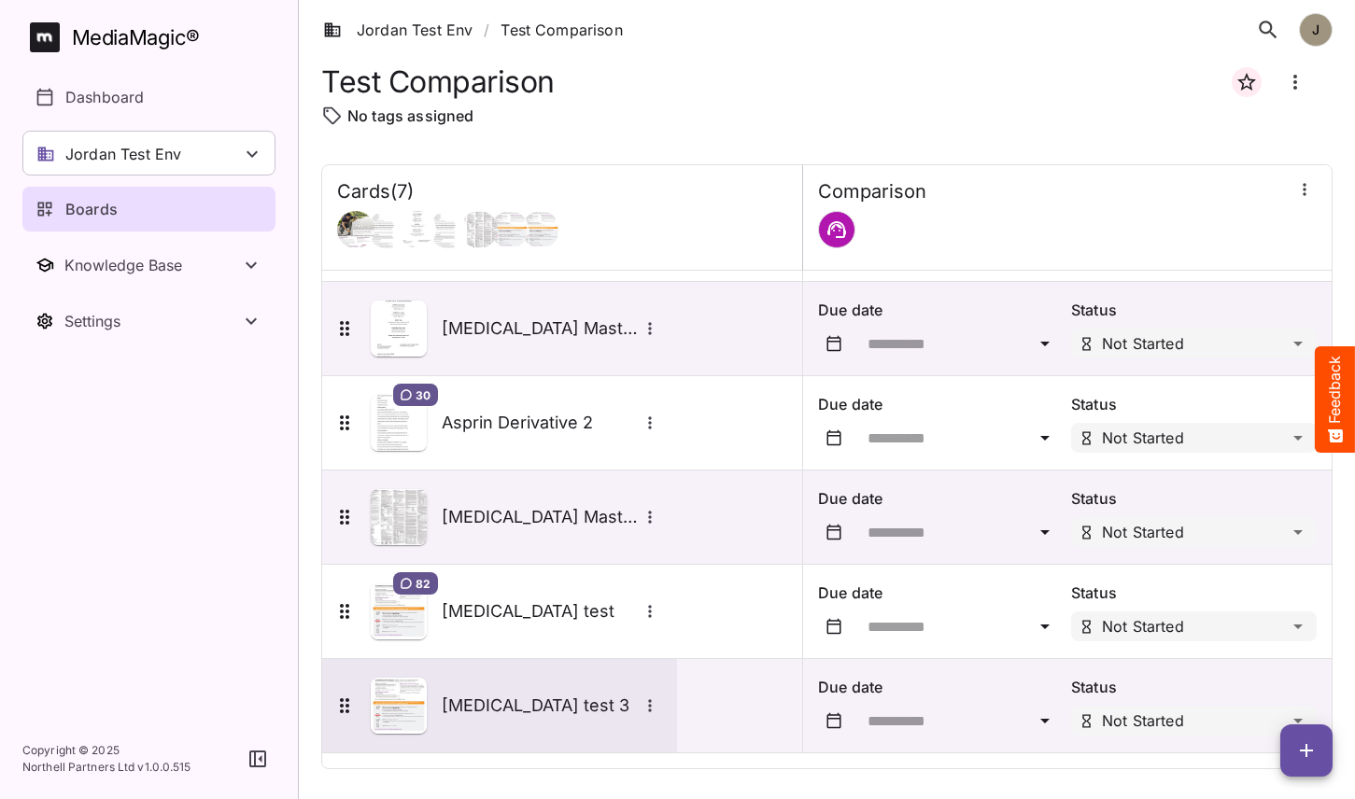
click at [513, 689] on div "Advate test 3" at bounding box center [497, 706] width 329 height 56
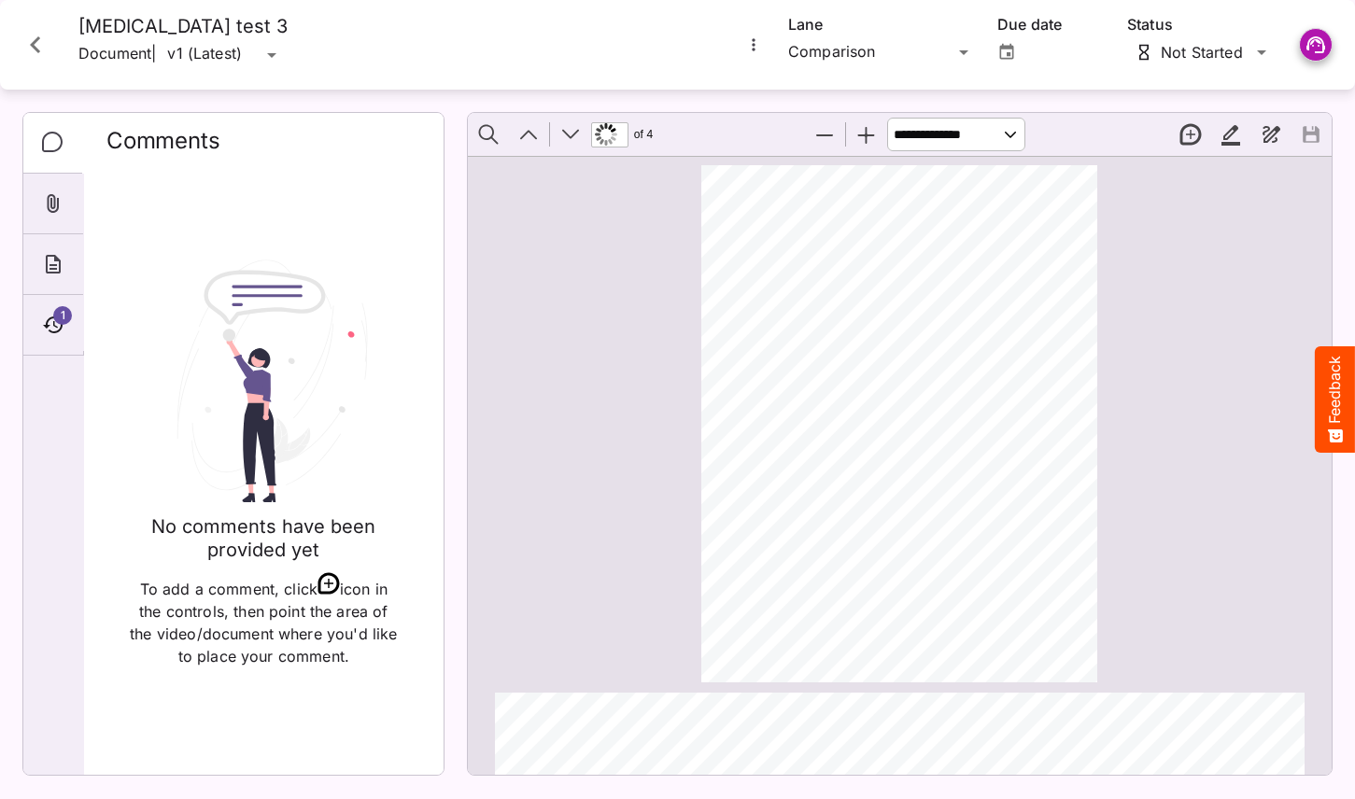
scroll to position [559, 0]
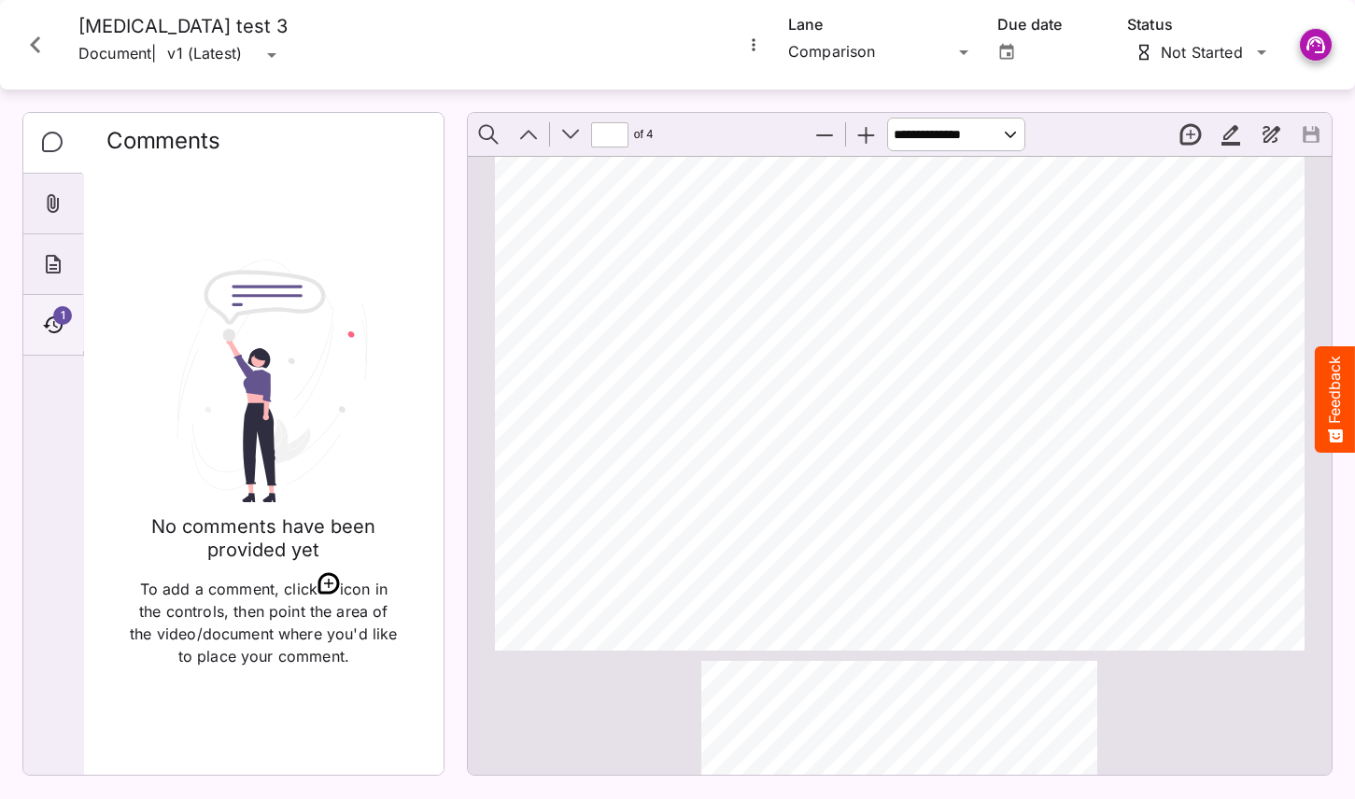
click at [65, 310] on span "1" at bounding box center [62, 315] width 19 height 19
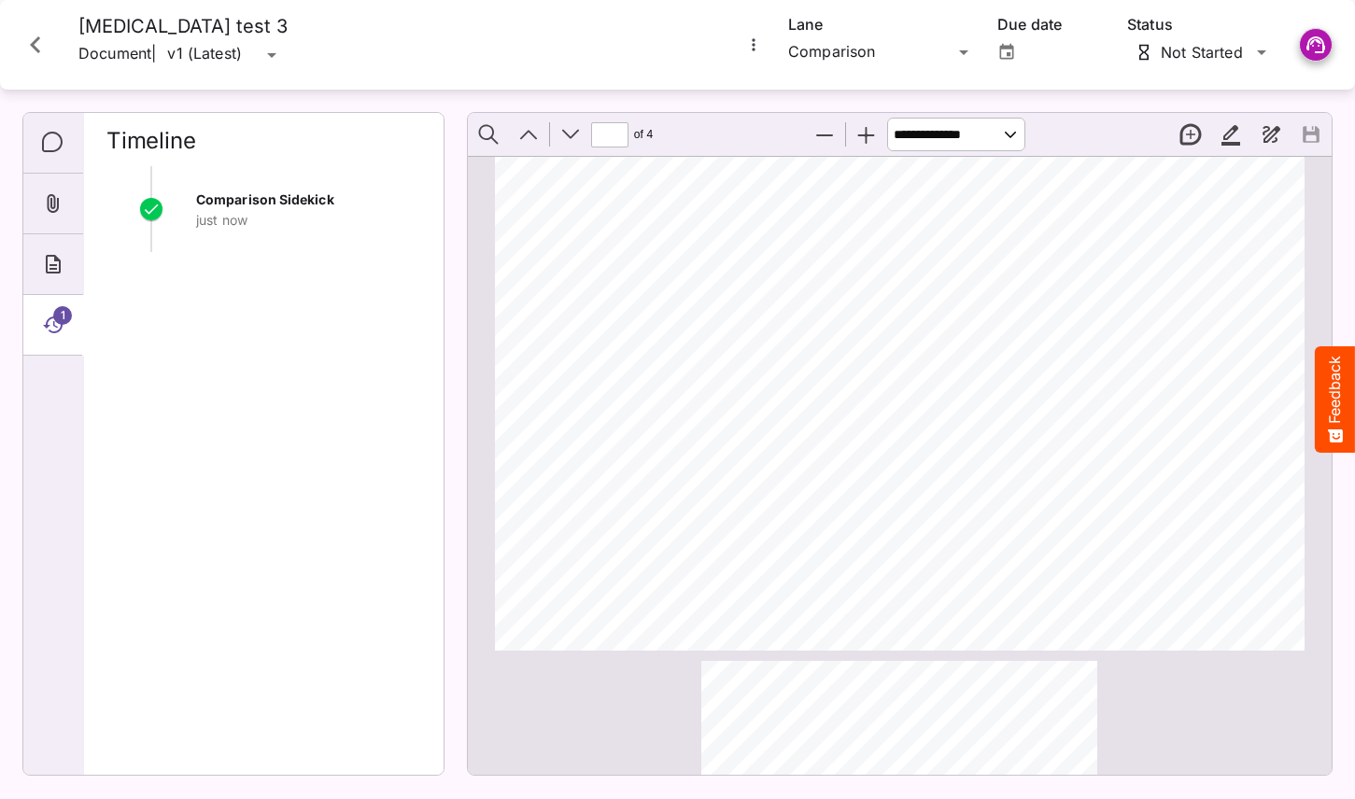
click at [642, 510] on div "By signing this form, I certify that therapy with ADVATE is medically necessary…" at bounding box center [908, 401] width 827 height 534
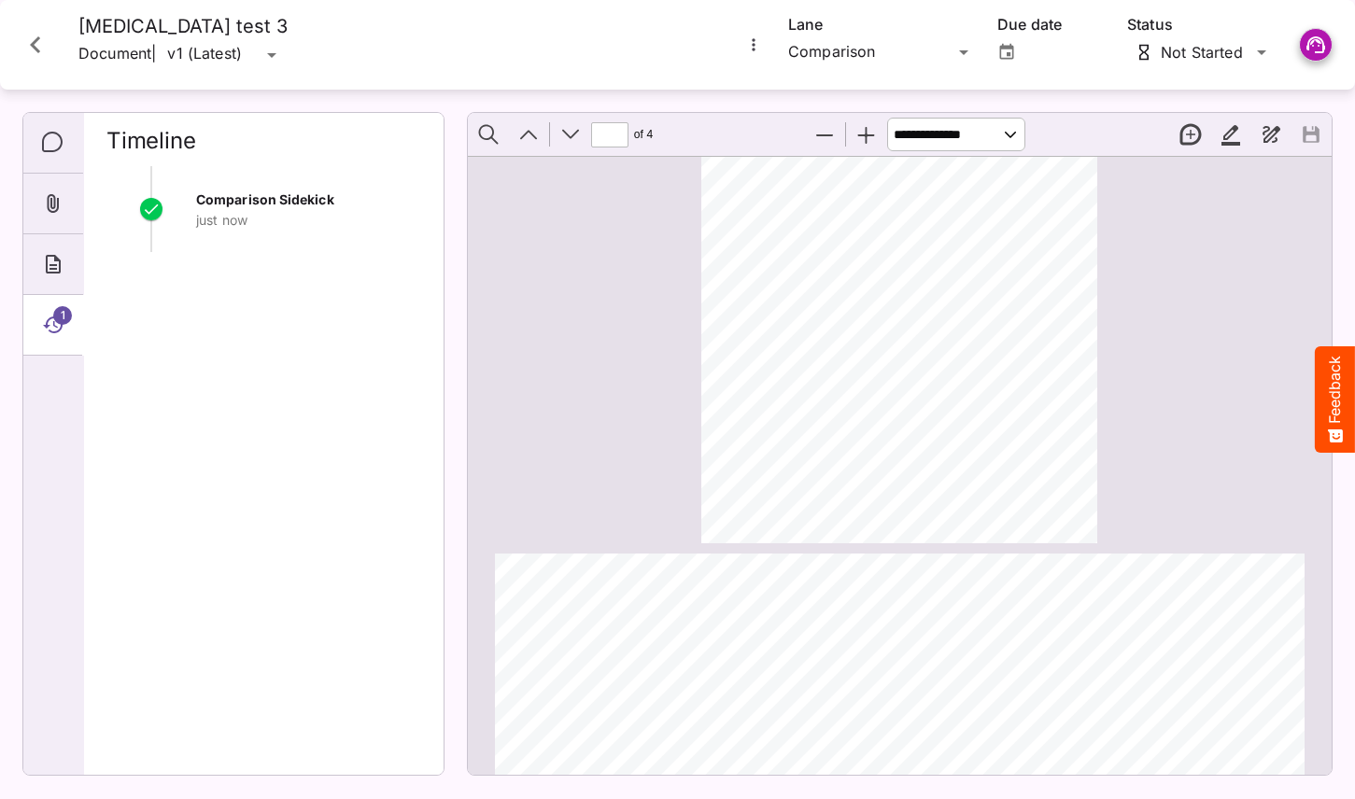
scroll to position [0, 0]
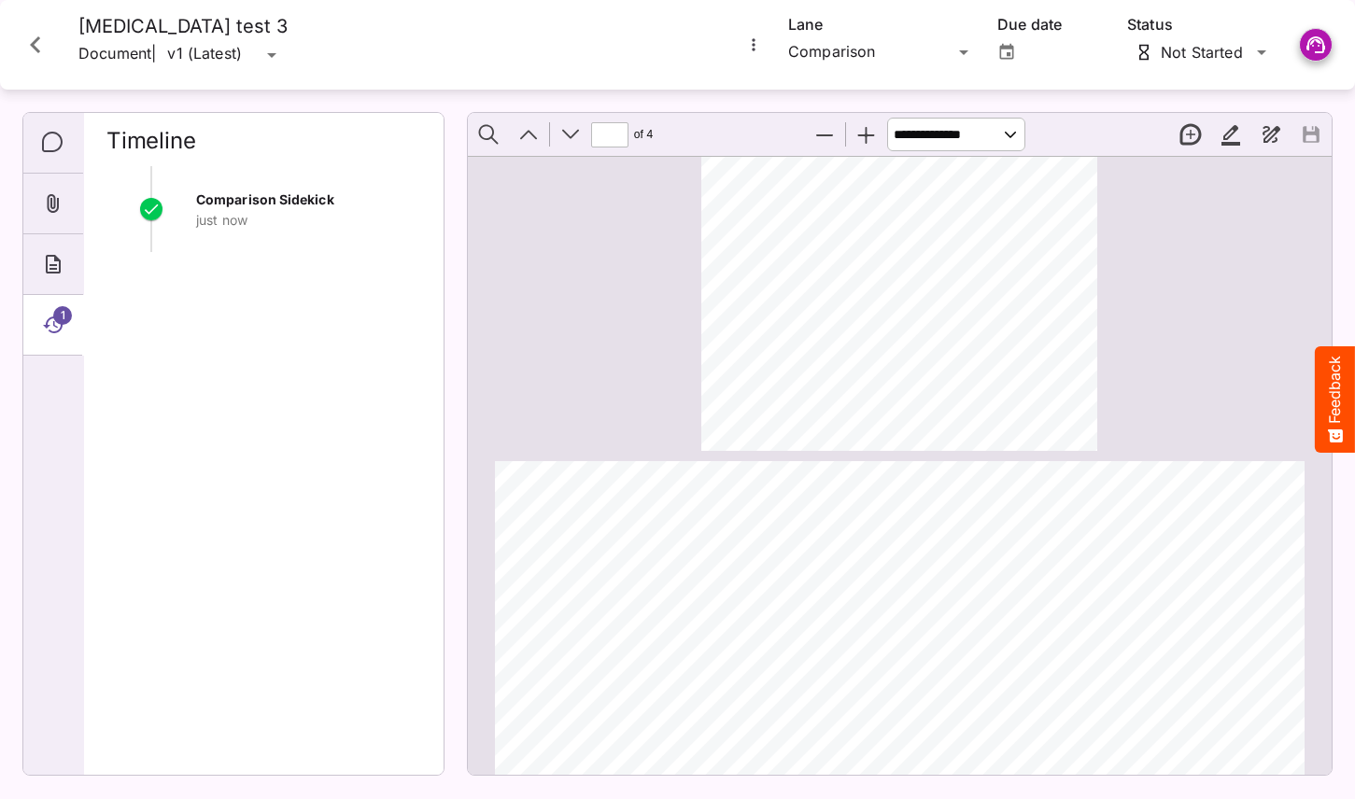
type input "*"
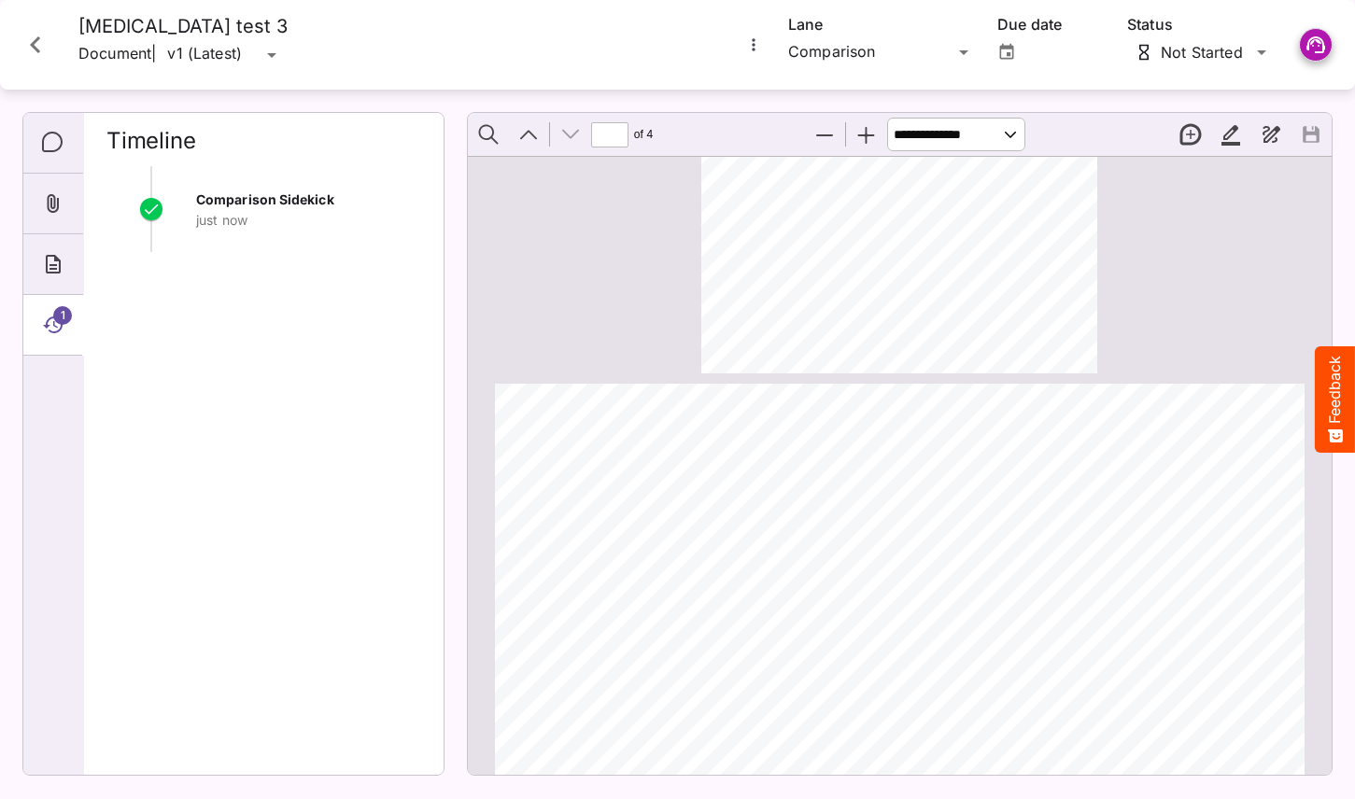
scroll to position [1507, 0]
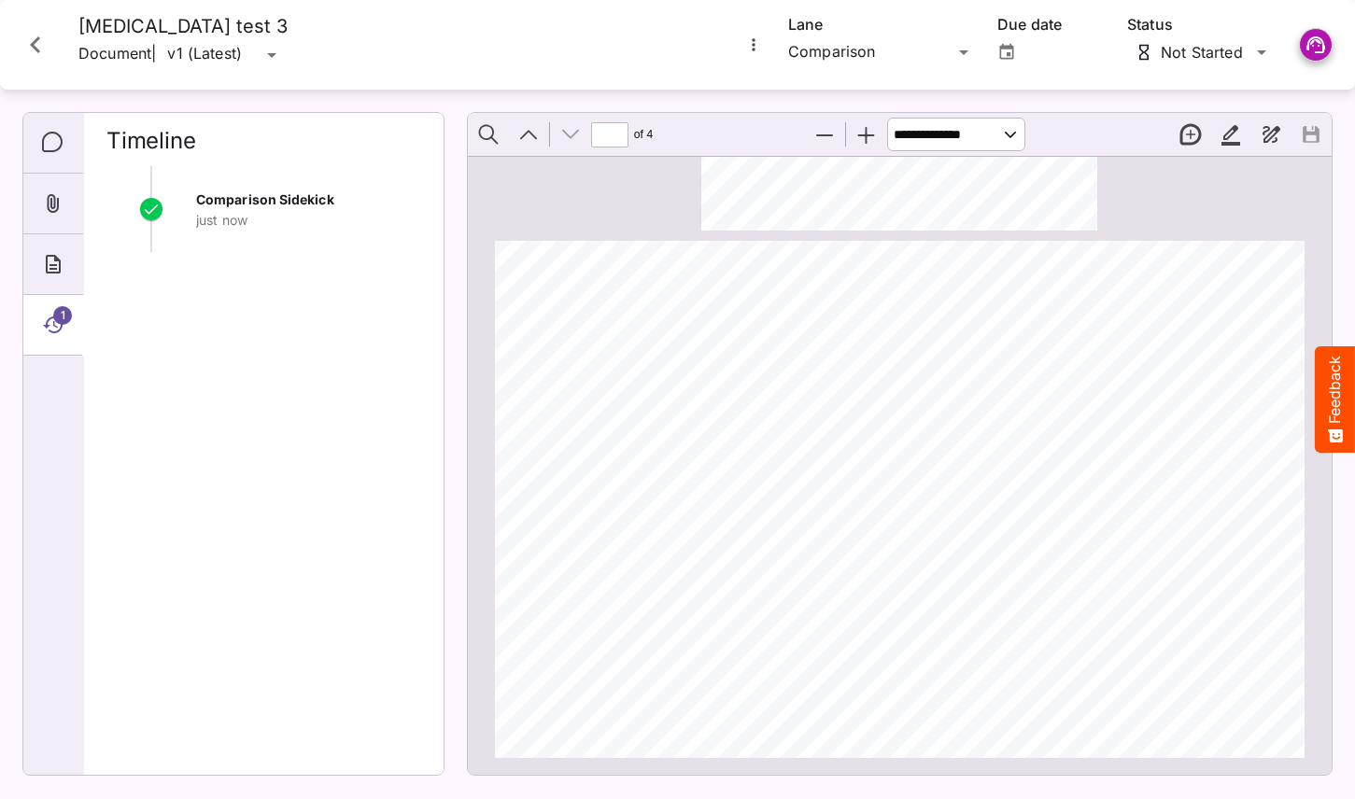
click at [39, 57] on icon "Close card" at bounding box center [36, 45] width 34 height 34
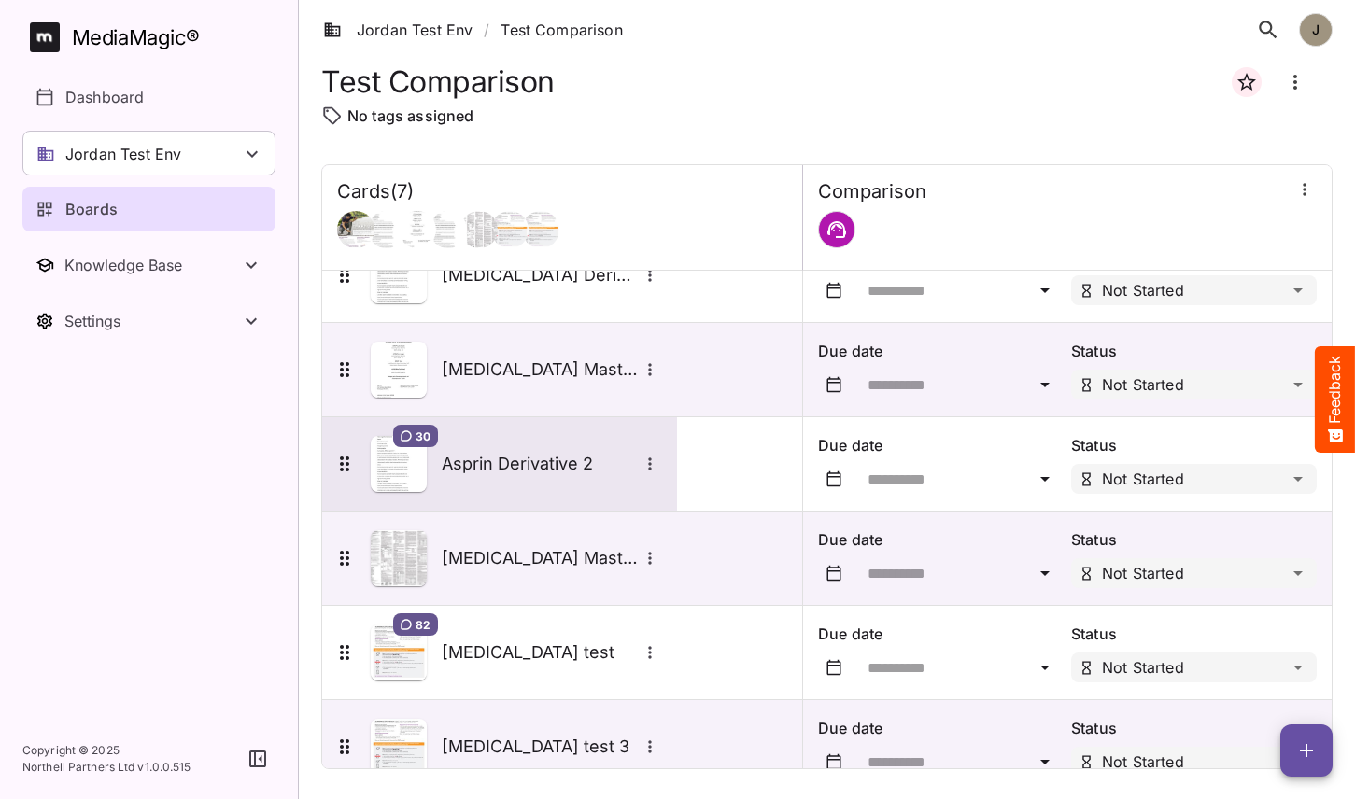
scroll to position [177, 0]
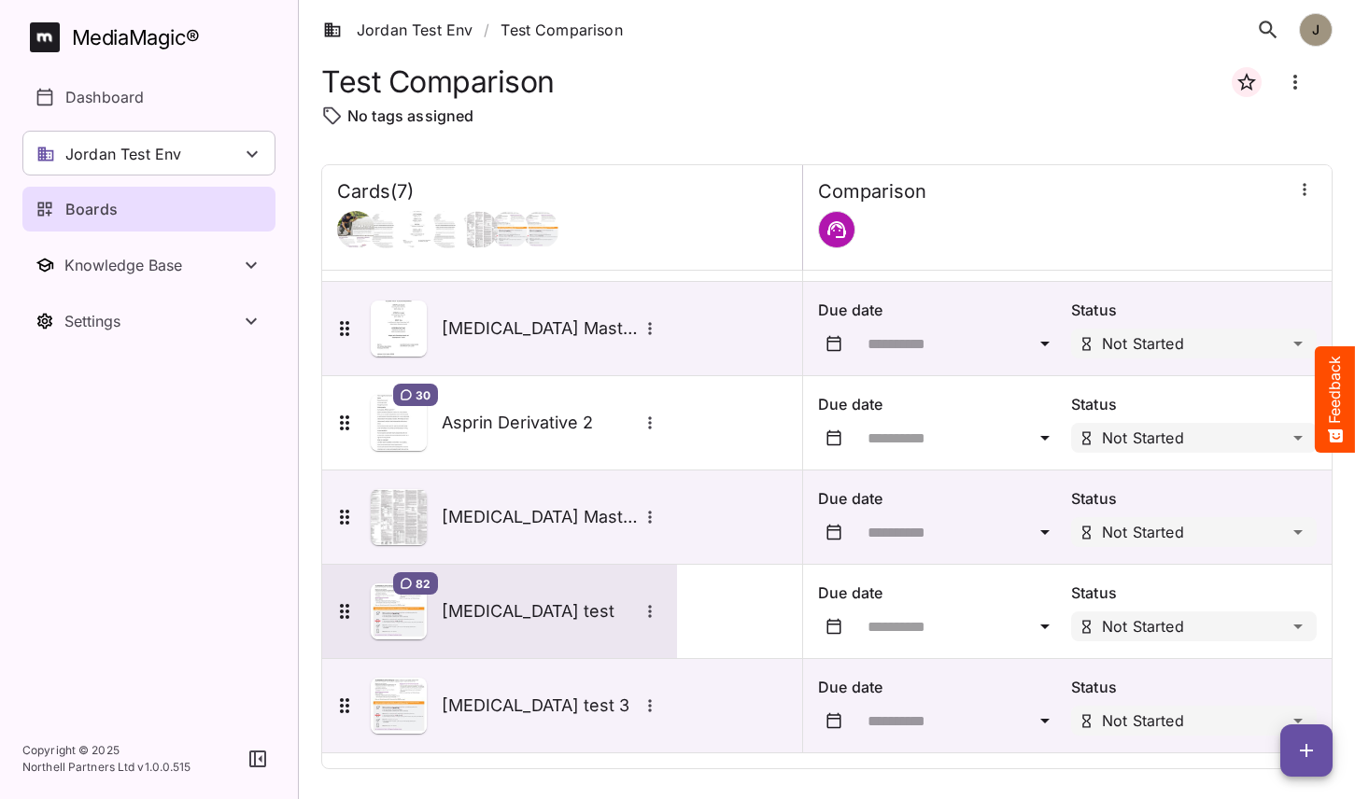
click at [505, 598] on div "82 Advate test" at bounding box center [497, 612] width 329 height 56
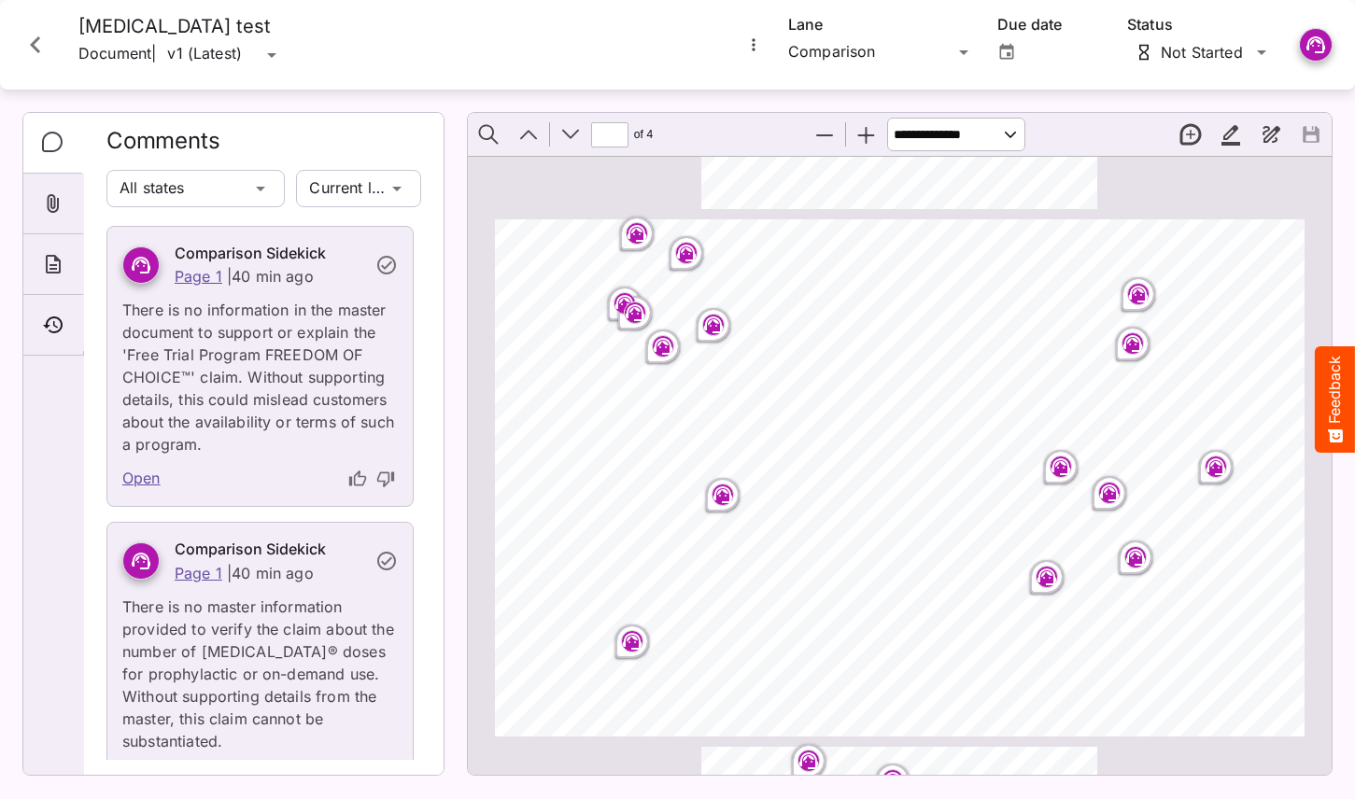
scroll to position [506, 0]
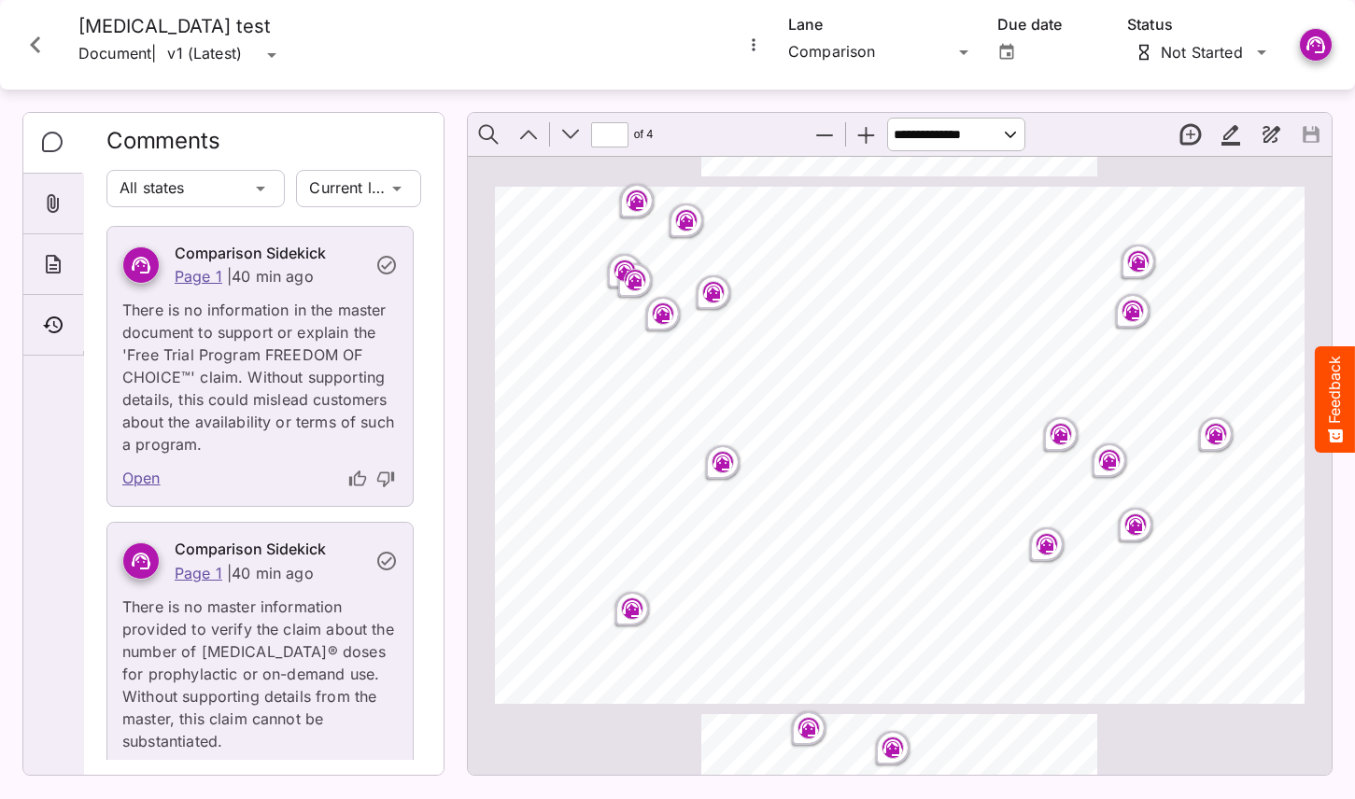
click at [812, 724] on icon "Page ⁨3⁩" at bounding box center [808, 726] width 11 height 6
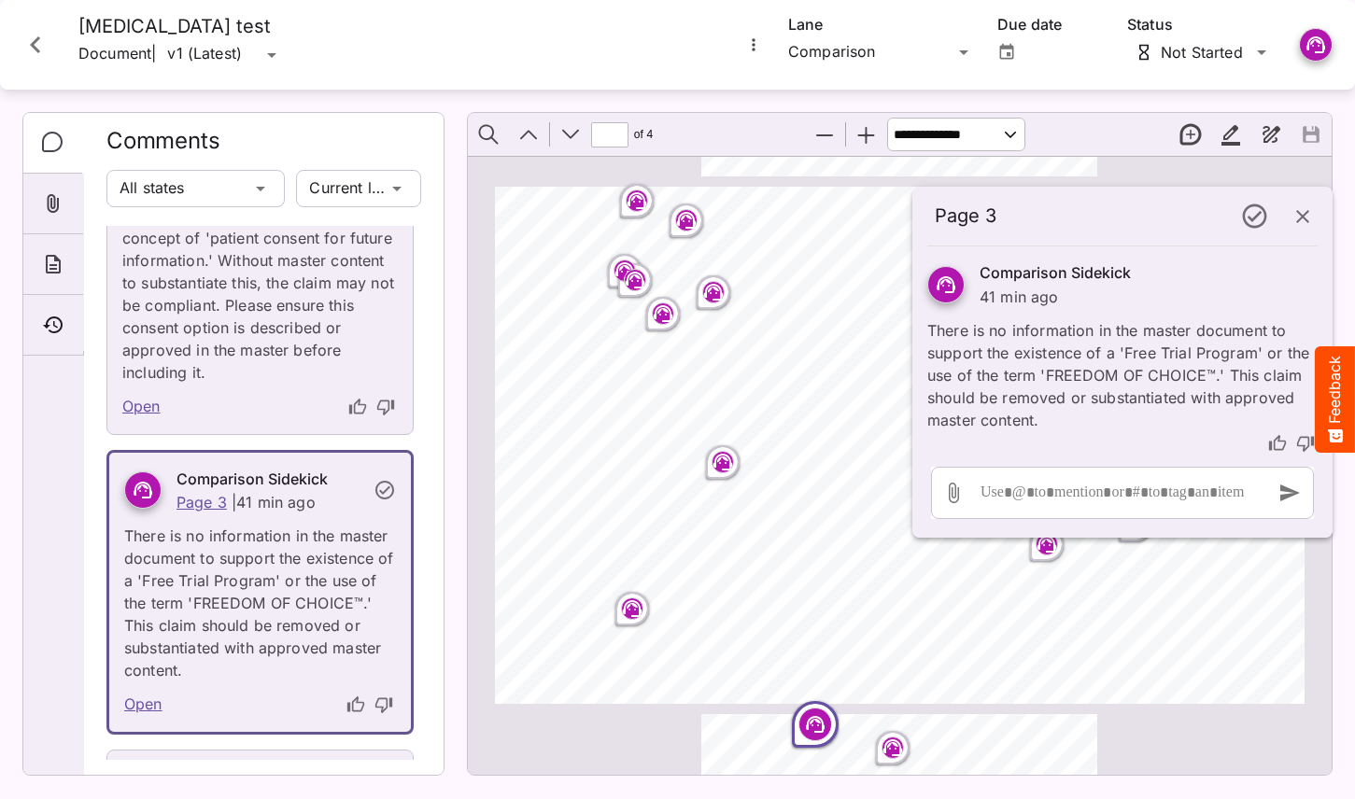
scroll to position [7535, 0]
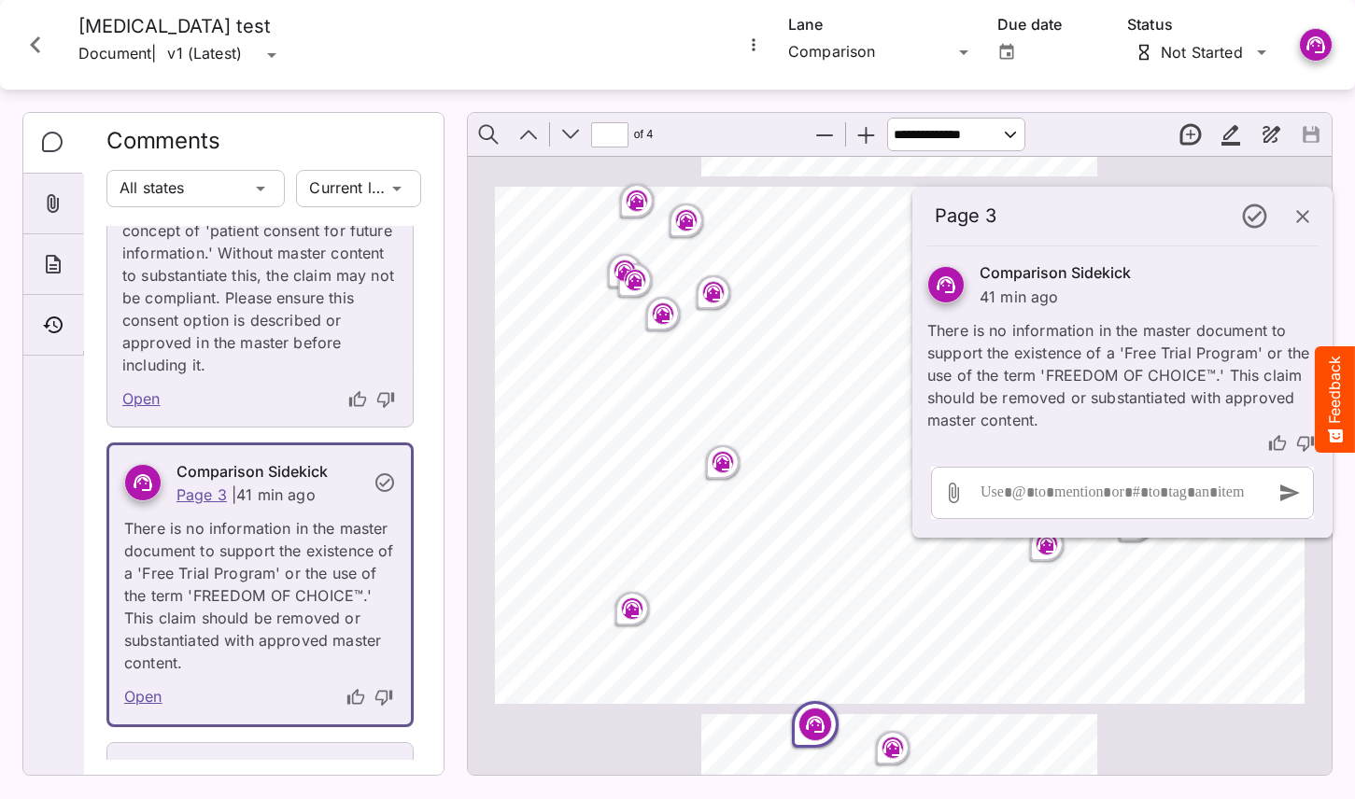
click at [885, 742] on icon "Page ⁨3⁩" at bounding box center [893, 748] width 22 height 22
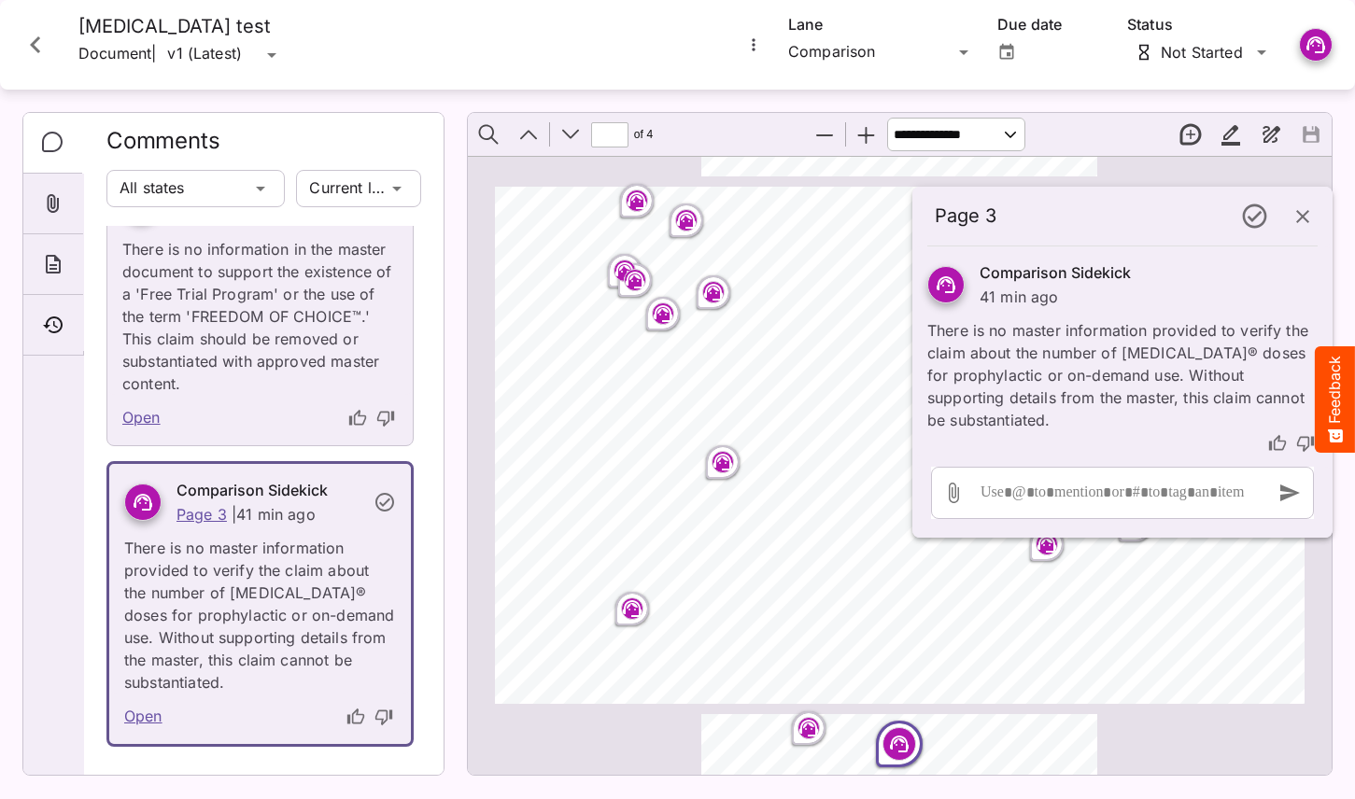
scroll to position [7836, 0]
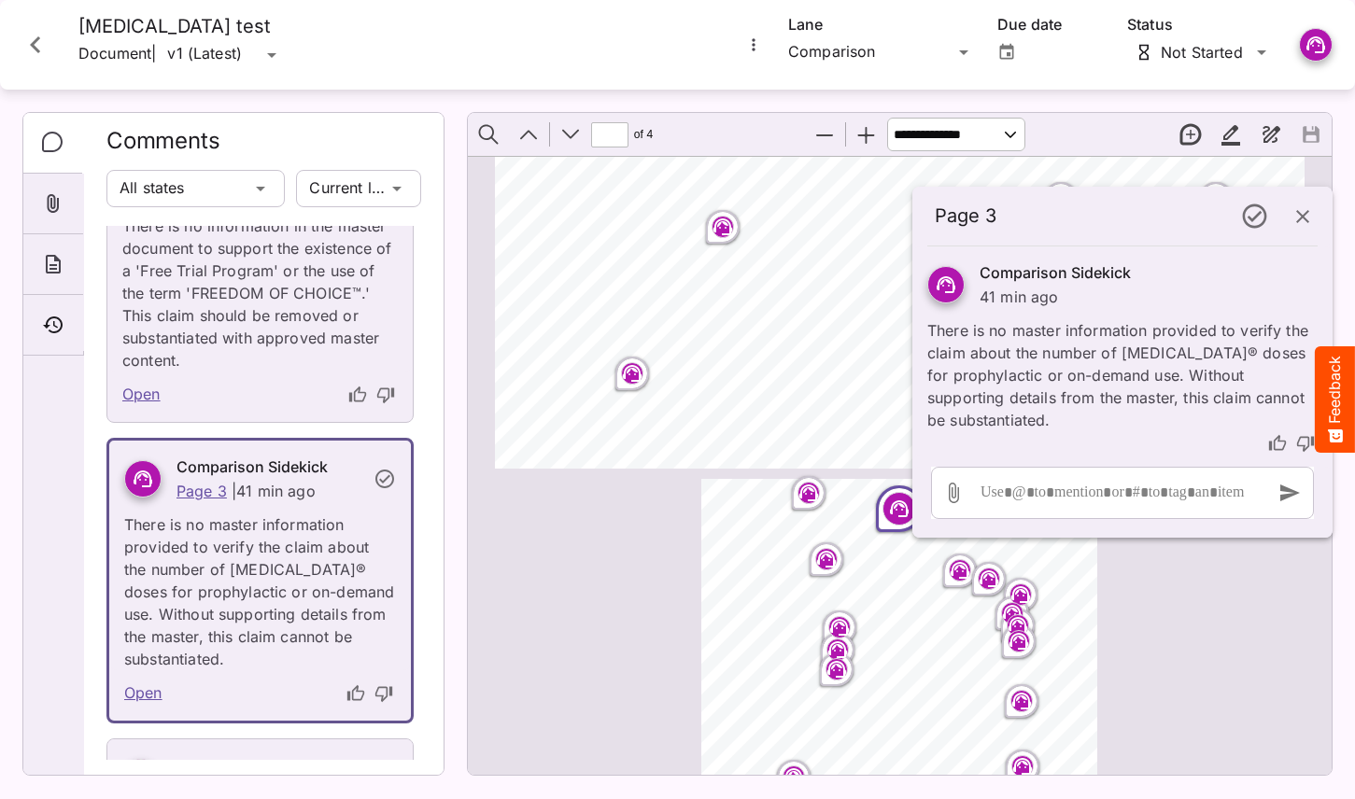
type input "*"
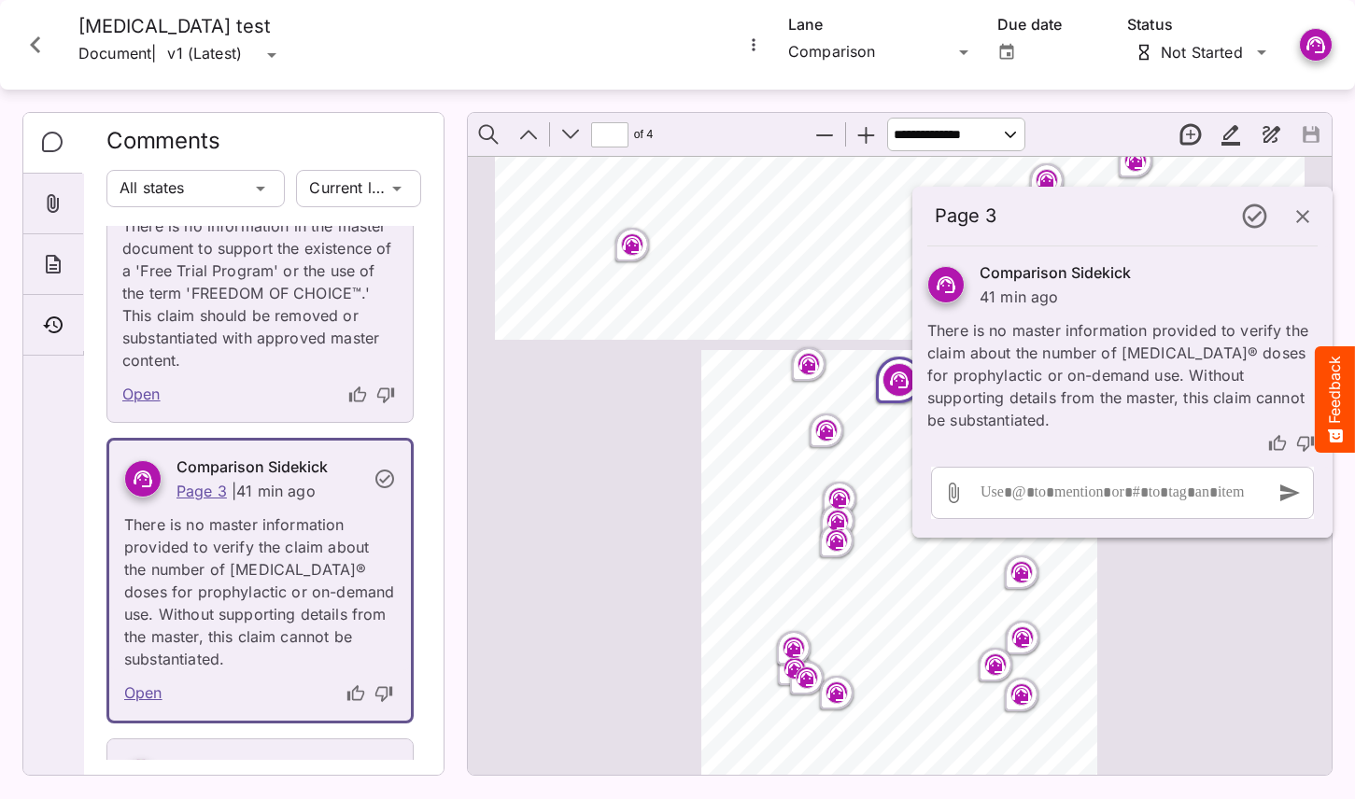
scroll to position [942, 0]
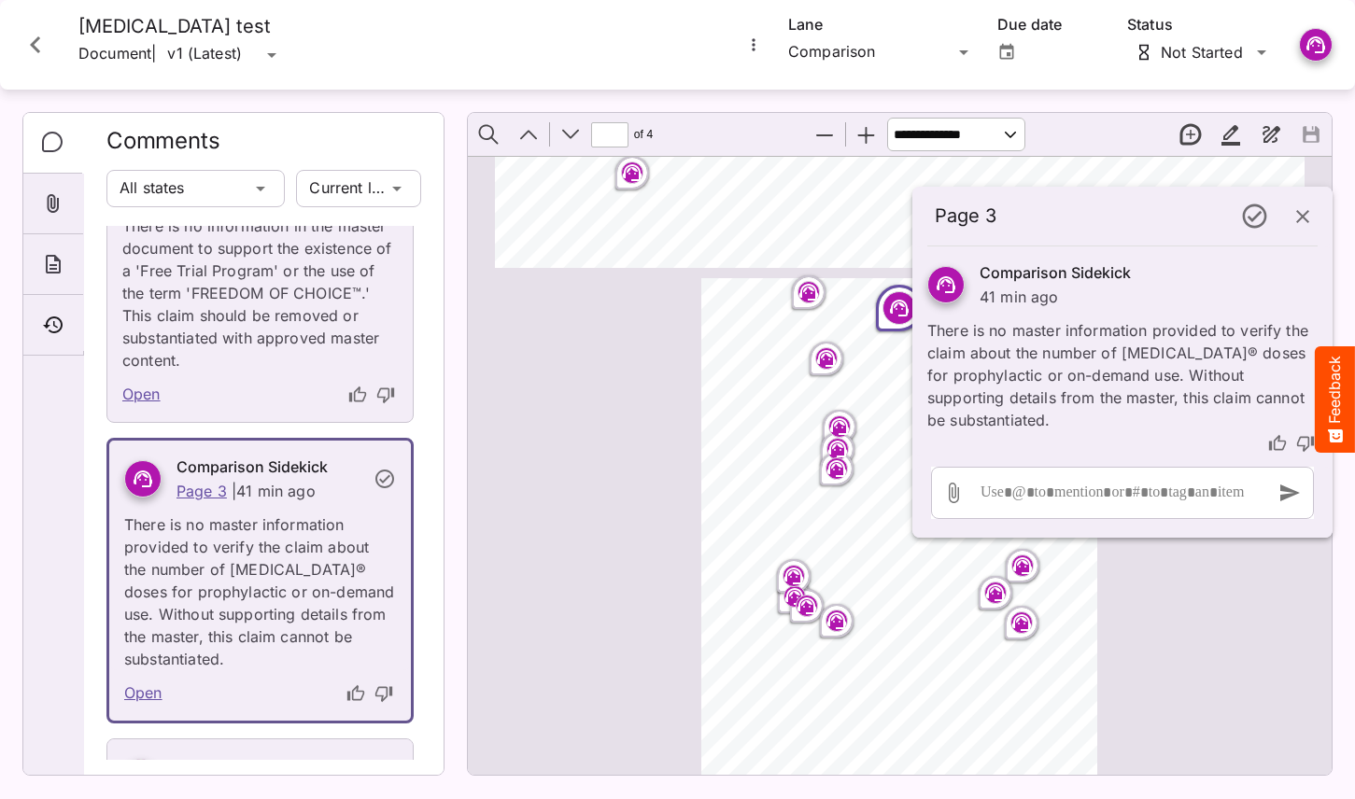
click at [839, 624] on rect "Page ⁨3⁩" at bounding box center [837, 621] width 22 height 22
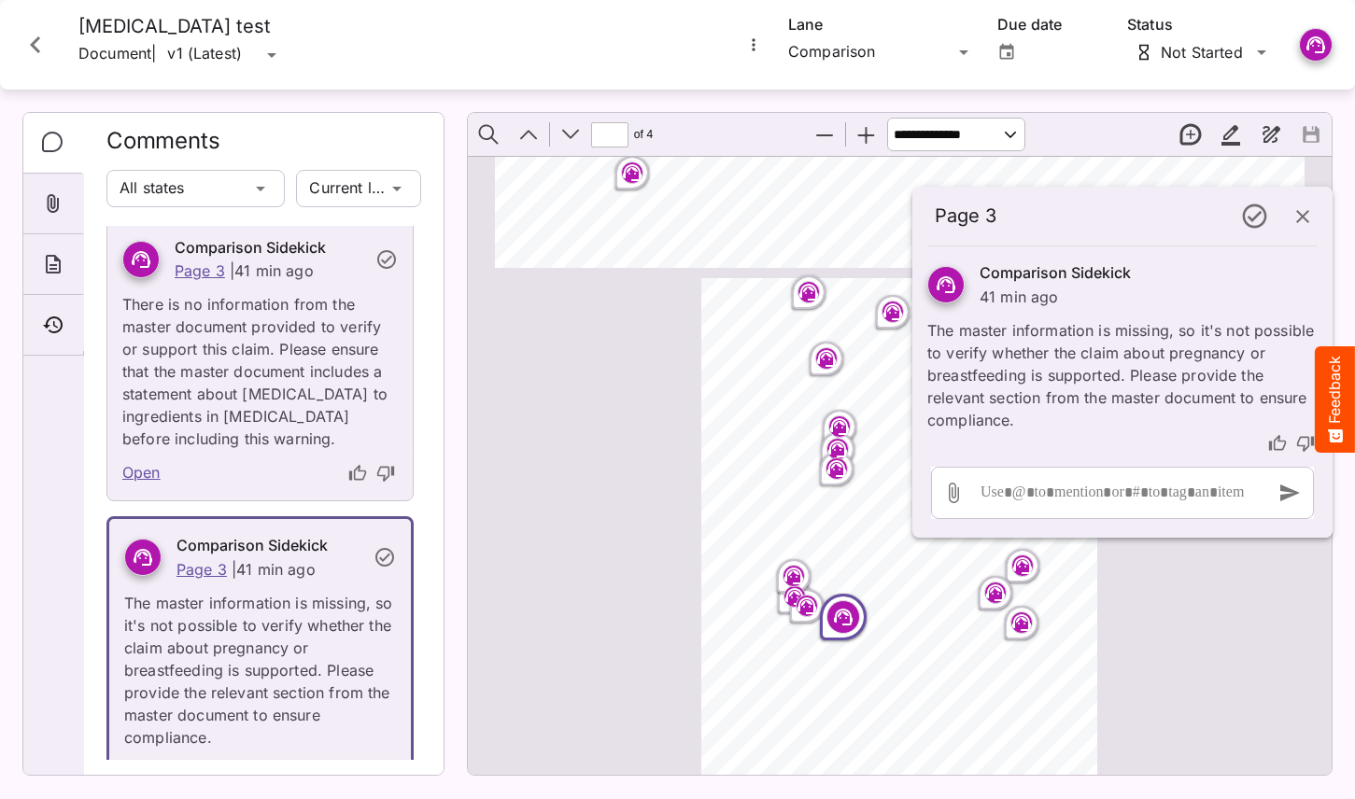
scroll to position [12789, 0]
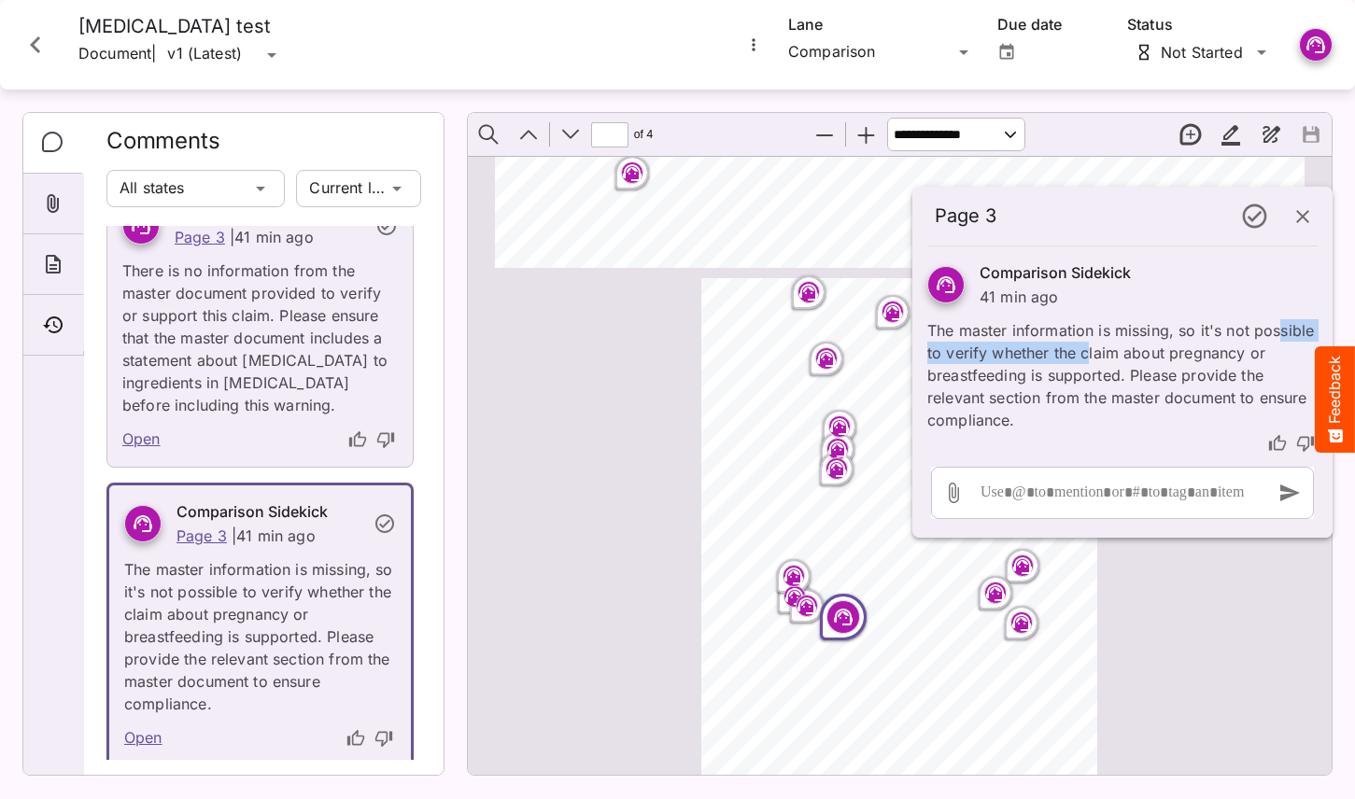
drag, startPoint x: 1276, startPoint y: 332, endPoint x: 1090, endPoint y: 343, distance: 186.1
click at [1090, 343] on p "The master information is missing, so it's not possible to verify whether the c…" at bounding box center [1122, 369] width 390 height 123
click at [1148, 351] on p "The master information is missing, so it's not possible to verify whether the c…" at bounding box center [1122, 369] width 390 height 123
drag, startPoint x: 1185, startPoint y: 351, endPoint x: 1054, endPoint y: 352, distance: 130.8
click at [1054, 352] on p "The master information is missing, so it's not possible to verify whether the c…" at bounding box center [1122, 369] width 390 height 123
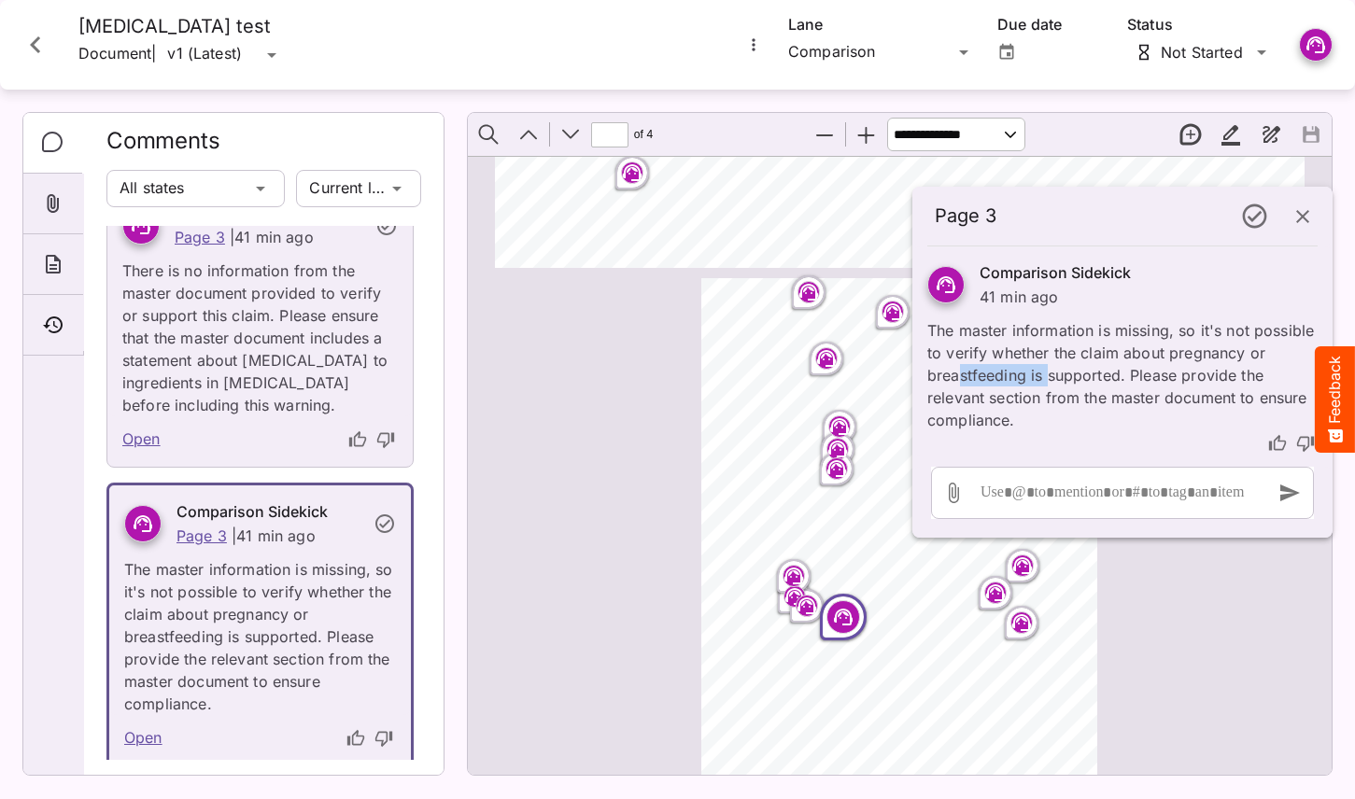
drag, startPoint x: 1049, startPoint y: 373, endPoint x: 961, endPoint y: 373, distance: 87.8
click at [961, 373] on p "The master information is missing, so it's not possible to verify whether the c…" at bounding box center [1122, 369] width 390 height 123
drag, startPoint x: 1232, startPoint y: 374, endPoint x: 1148, endPoint y: 374, distance: 84.1
click at [1148, 374] on p "The master information is missing, so it's not possible to verify whether the c…" at bounding box center [1122, 369] width 390 height 123
drag, startPoint x: 1144, startPoint y: 400, endPoint x: 1014, endPoint y: 396, distance: 129.9
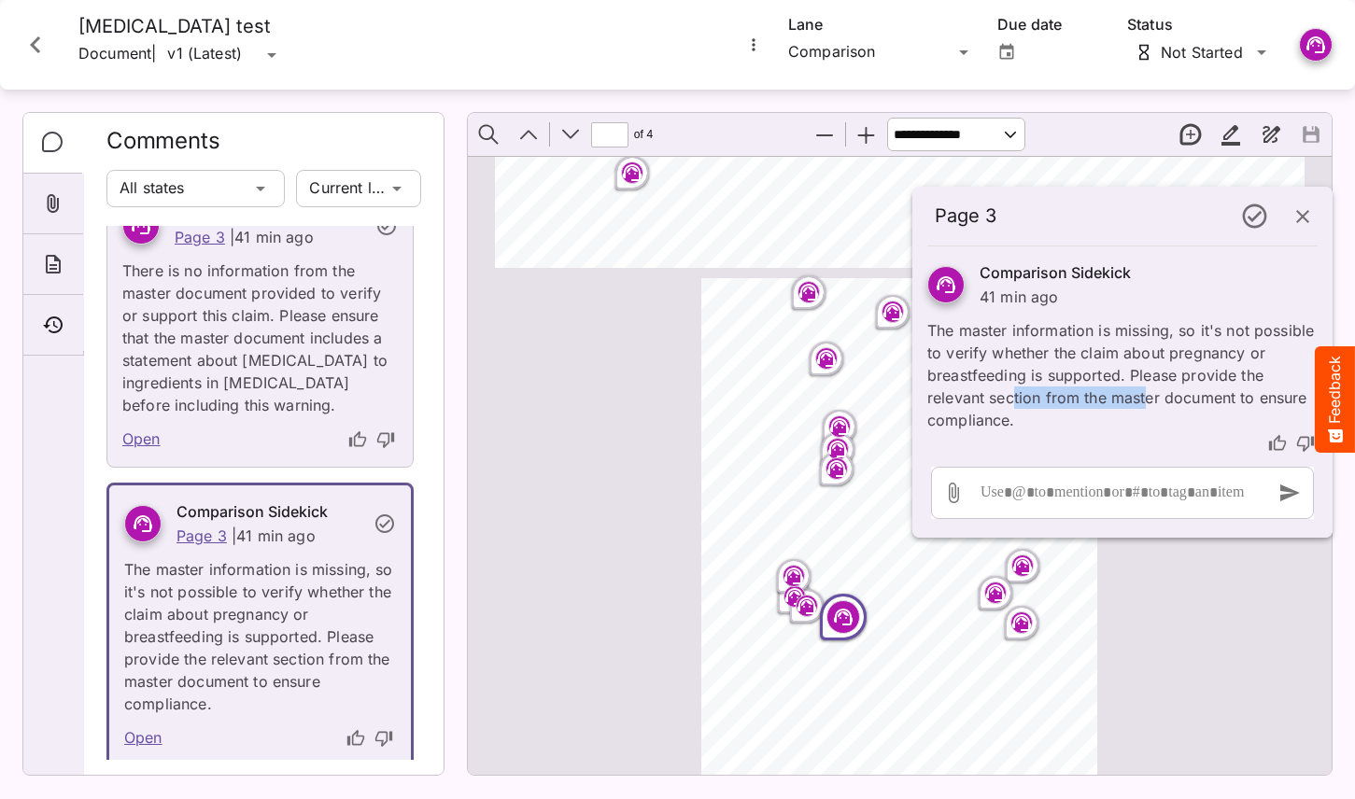
click at [1014, 396] on p "The master information is missing, so it's not possible to verify whether the c…" at bounding box center [1122, 369] width 390 height 123
click at [1013, 396] on p "The master information is missing, so it's not possible to verify whether the c…" at bounding box center [1122, 369] width 390 height 123
drag, startPoint x: 978, startPoint y: 422, endPoint x: 926, endPoint y: 423, distance: 52.3
click at [926, 422] on div "Comparison Sidekick 41 min ago The master information is missing, so it's not p…" at bounding box center [1122, 351] width 420 height 209
click at [926, 423] on div "Comparison Sidekick 41 min ago The master information is missing, so it's not p…" at bounding box center [1122, 351] width 420 height 209
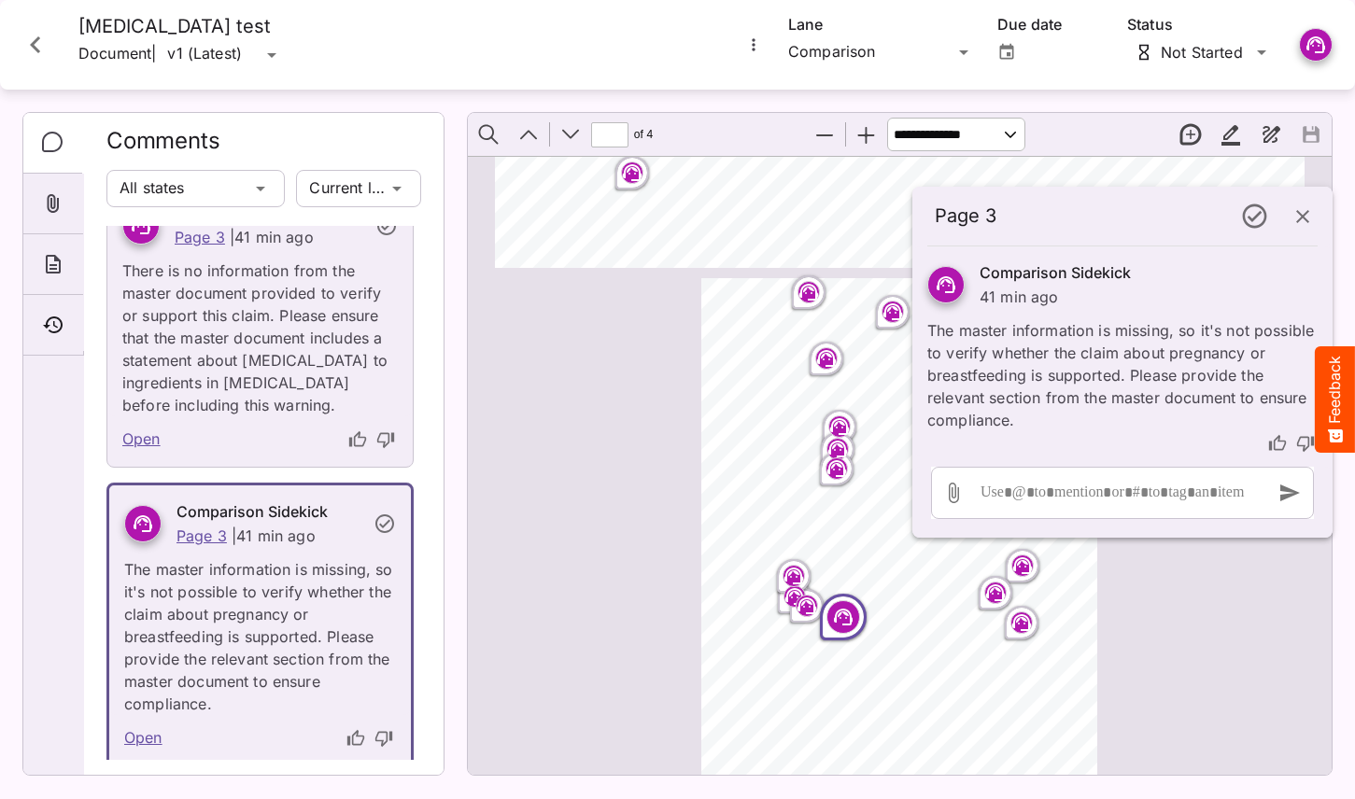
click at [1313, 224] on icon "button" at bounding box center [1303, 216] width 22 height 22
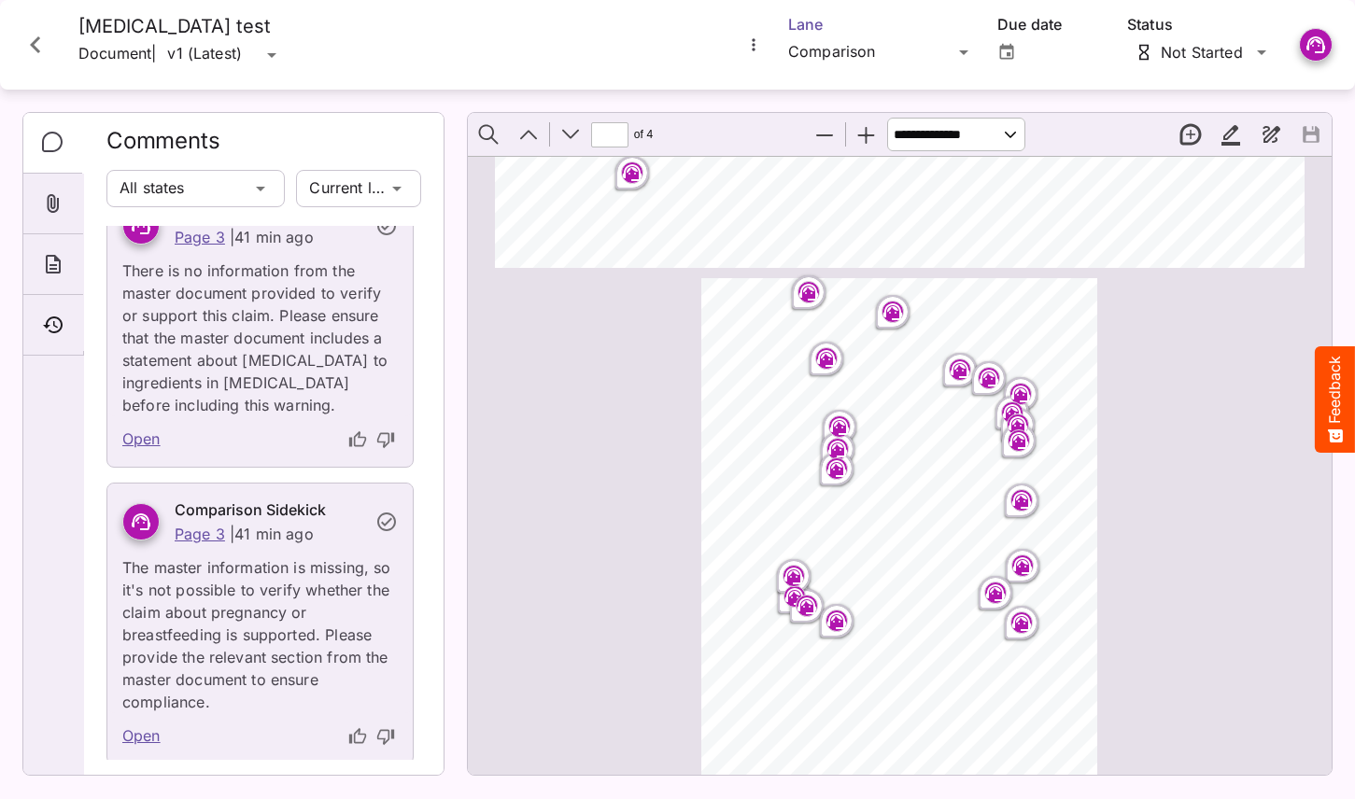
click at [843, 52] on div "Comparison" at bounding box center [870, 52] width 164 height 30
click at [43, 50] on icon "Close card" at bounding box center [36, 45] width 34 height 34
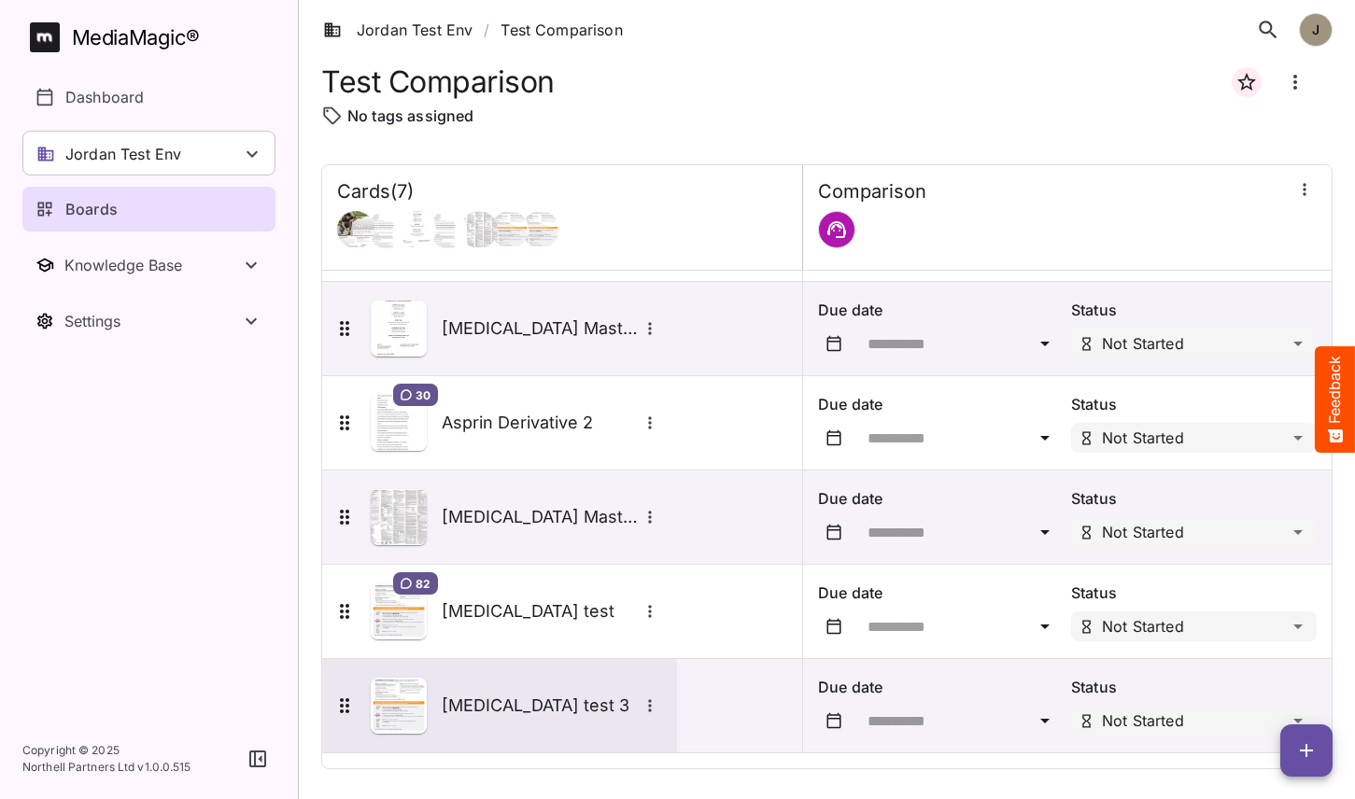
click at [478, 687] on div "Advate test 3" at bounding box center [497, 706] width 329 height 56
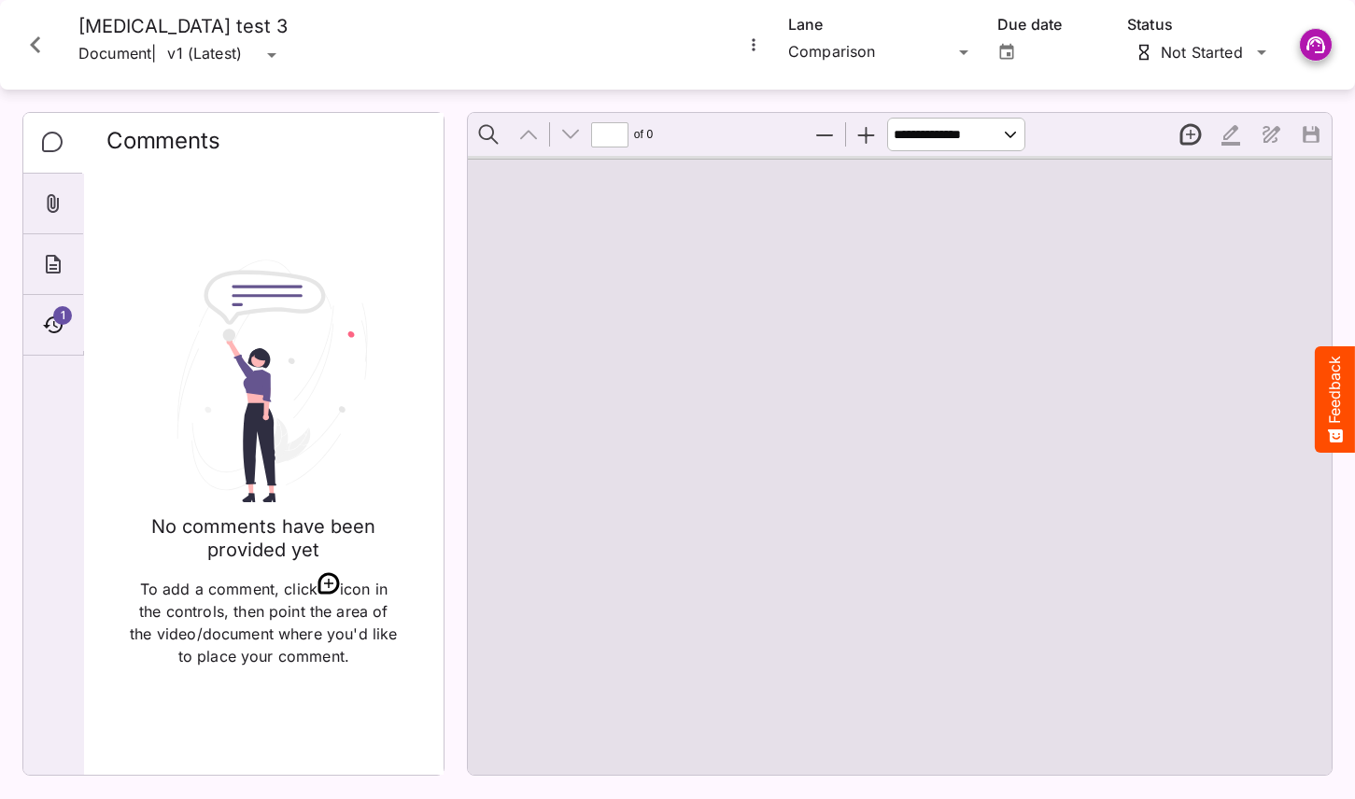
type input "*"
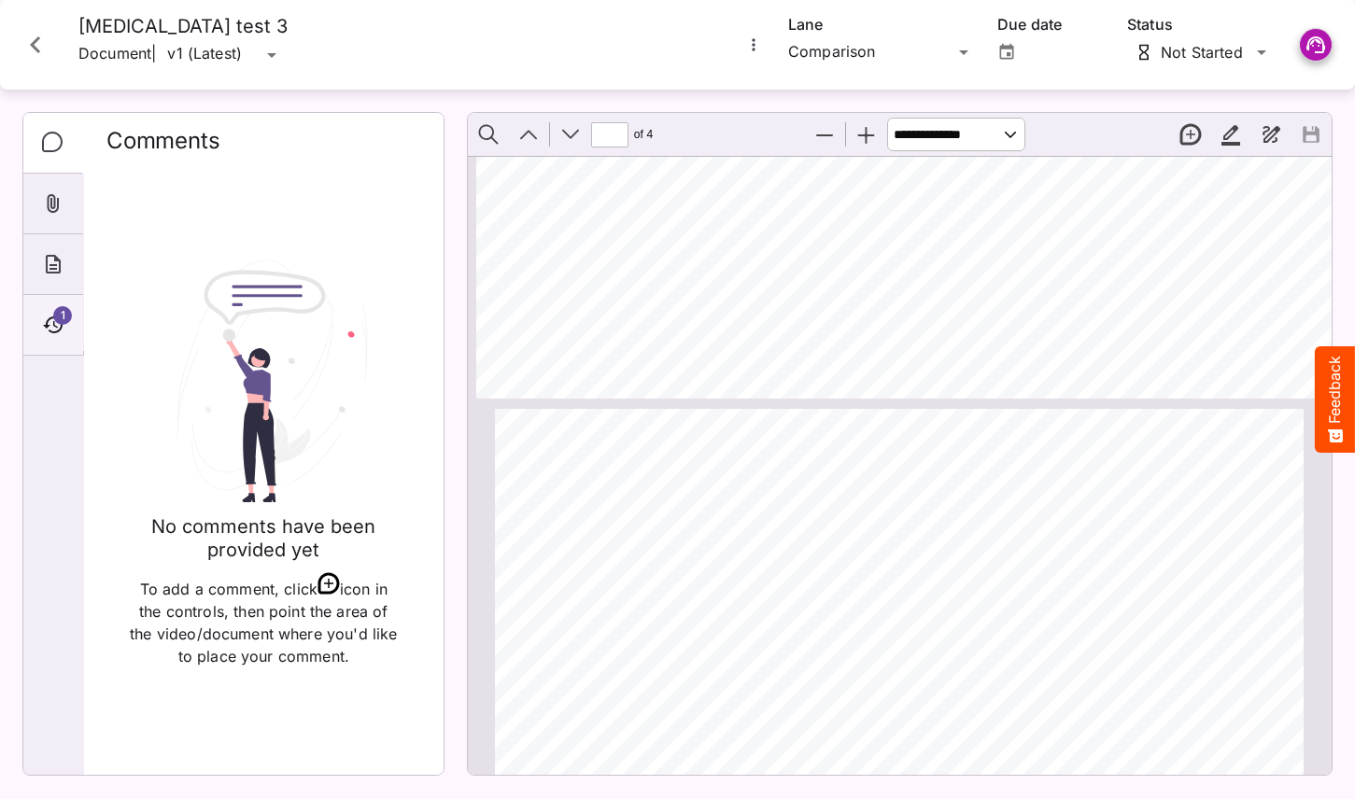
click at [40, 308] on div "1" at bounding box center [53, 325] width 60 height 61
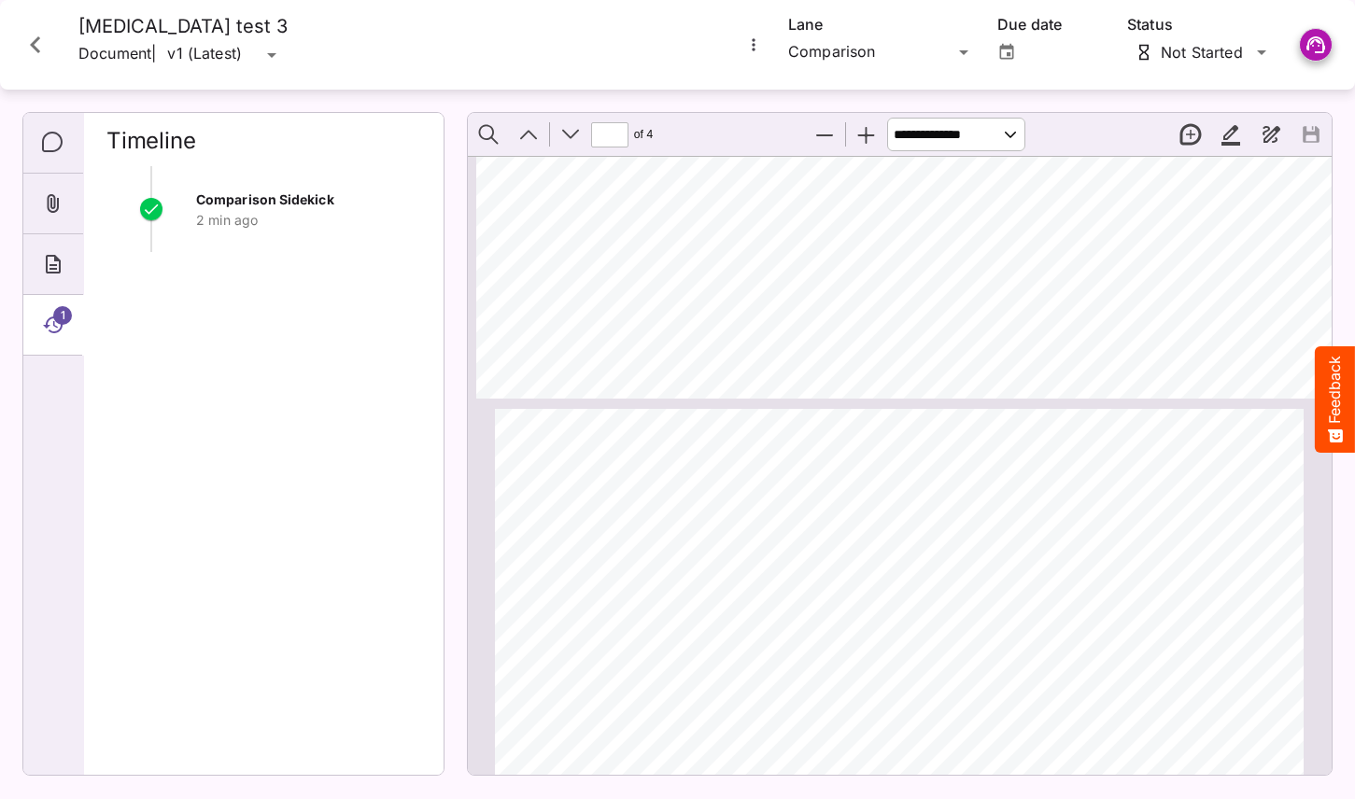
click at [274, 189] on div "Comparison Sidekick 2 min ago" at bounding box center [308, 210] width 225 height 42
click at [39, 57] on icon "Close card" at bounding box center [36, 45] width 34 height 34
